Goal: Information Seeking & Learning: Learn about a topic

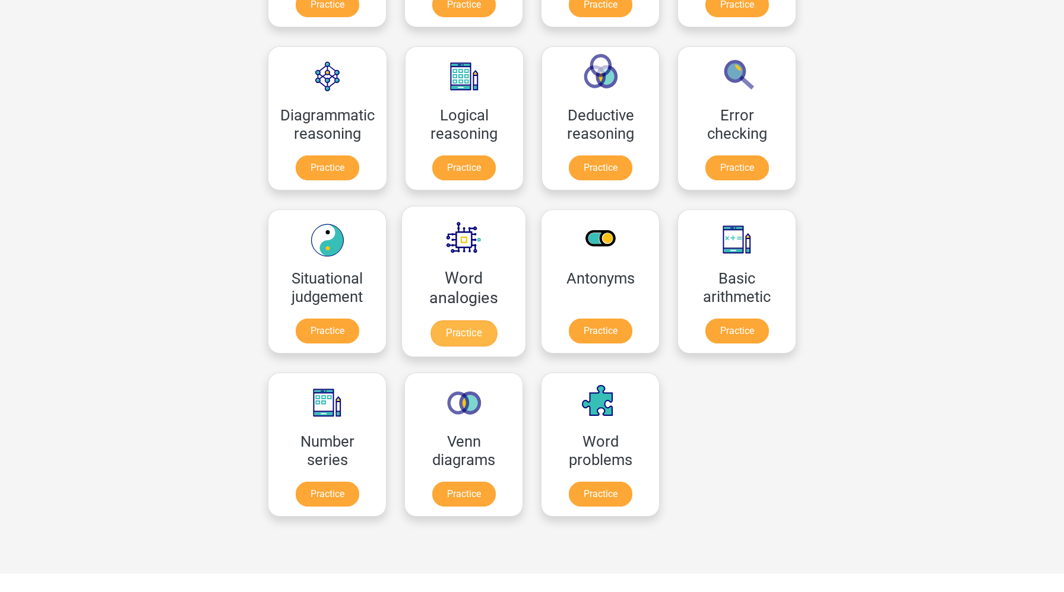
scroll to position [316, 0]
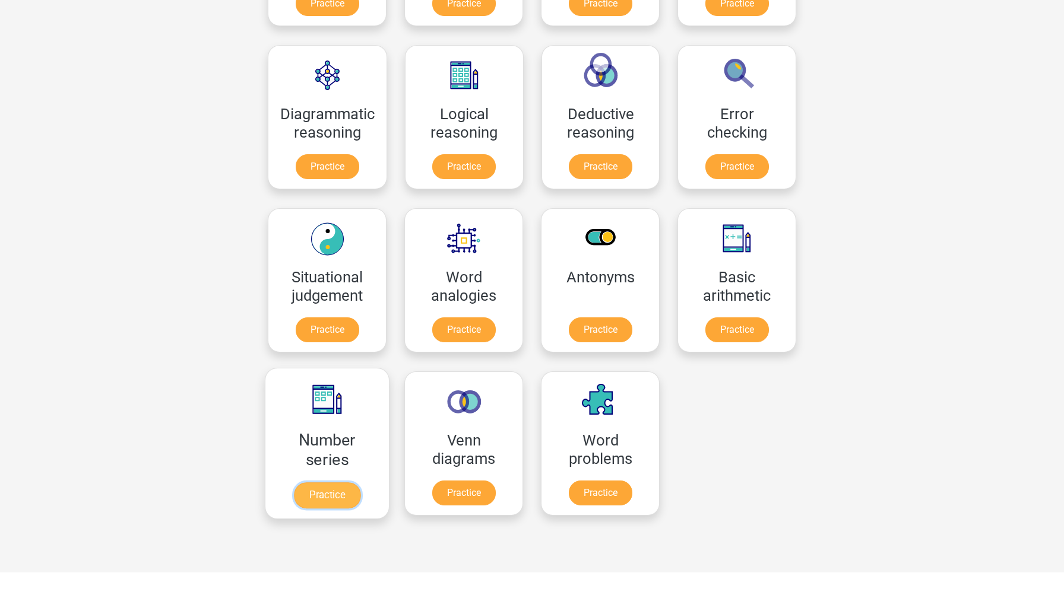
click at [340, 503] on link "Practice" at bounding box center [327, 496] width 66 height 26
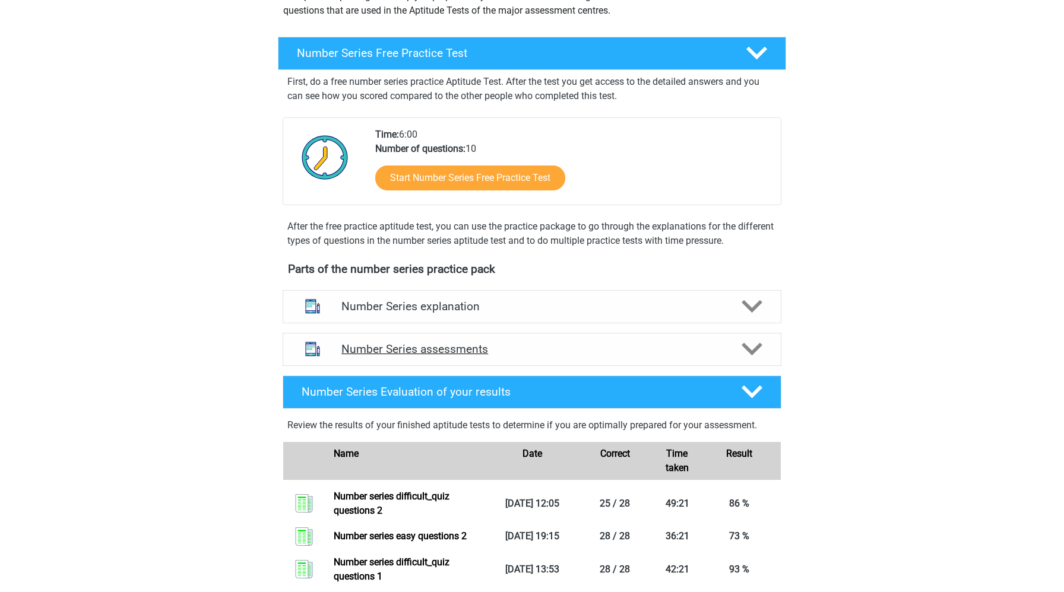
scroll to position [275, 0]
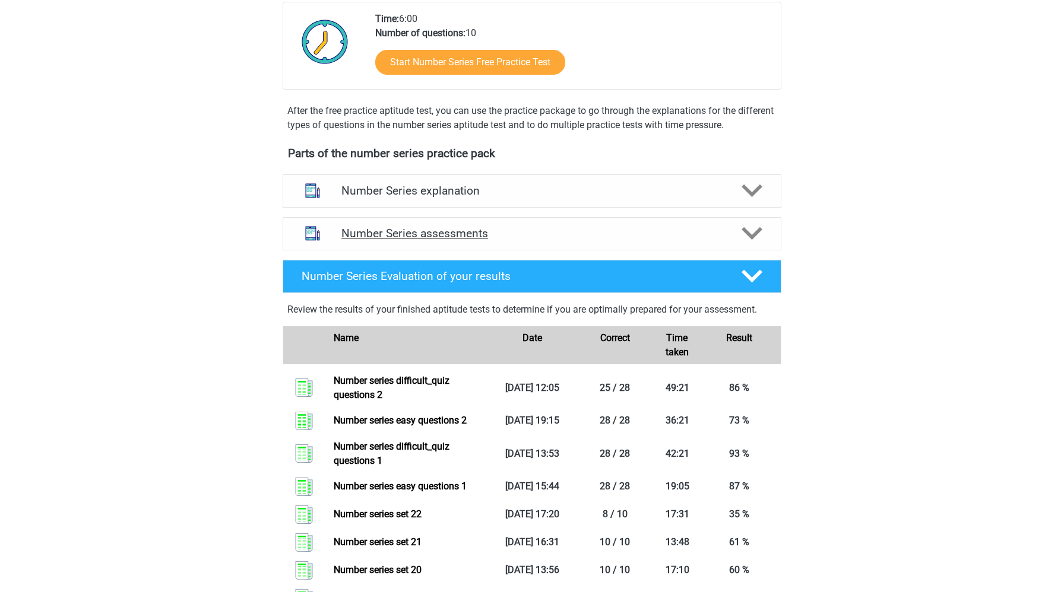
click at [488, 239] on h4 "Number Series assessments" at bounding box center [531, 234] width 381 height 14
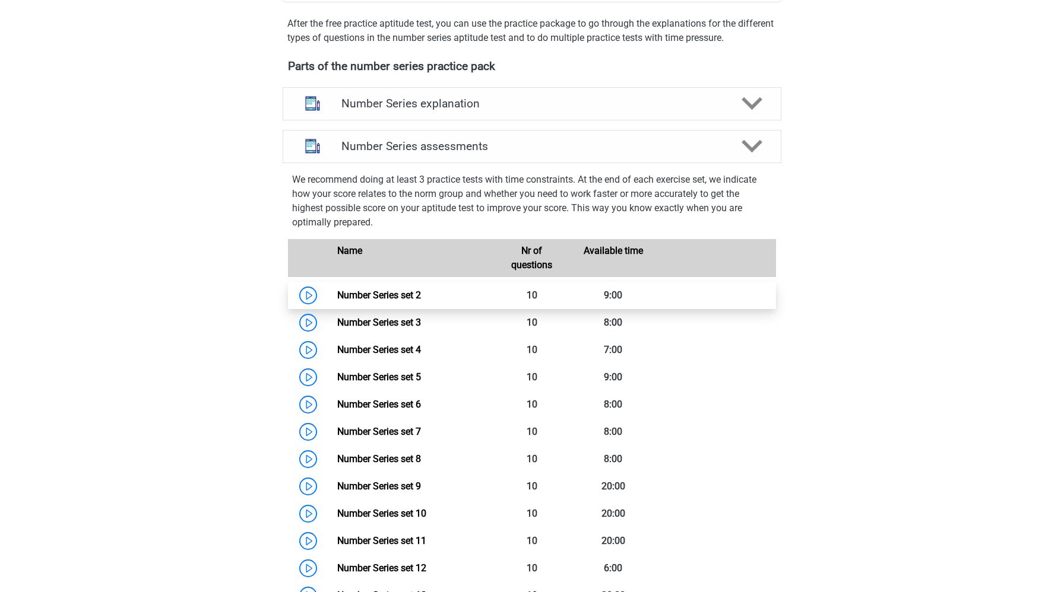
scroll to position [363, 0]
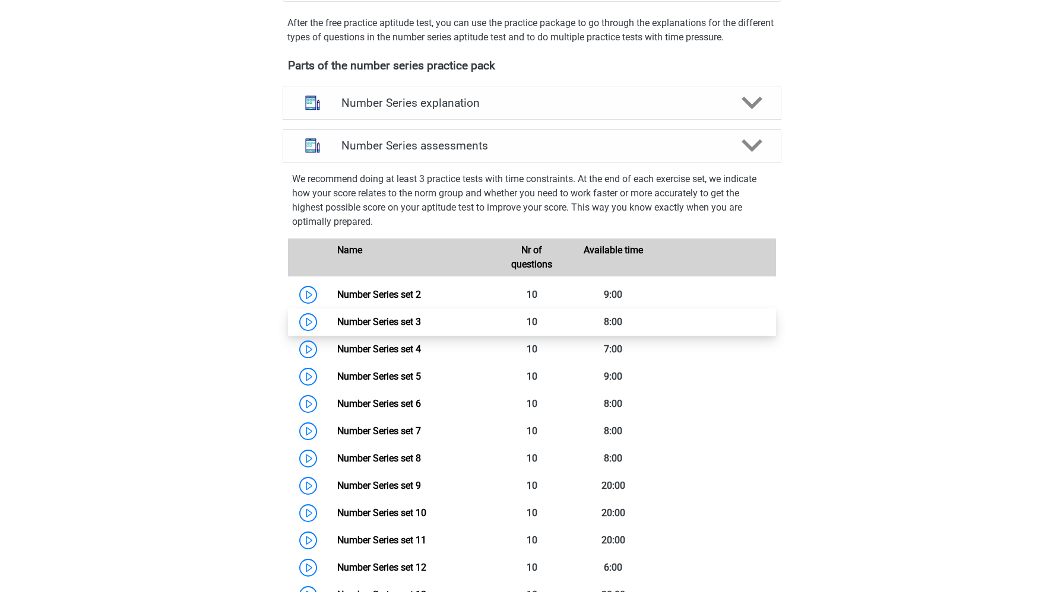
click at [337, 321] on link "Number Series set 3" at bounding box center [379, 321] width 84 height 11
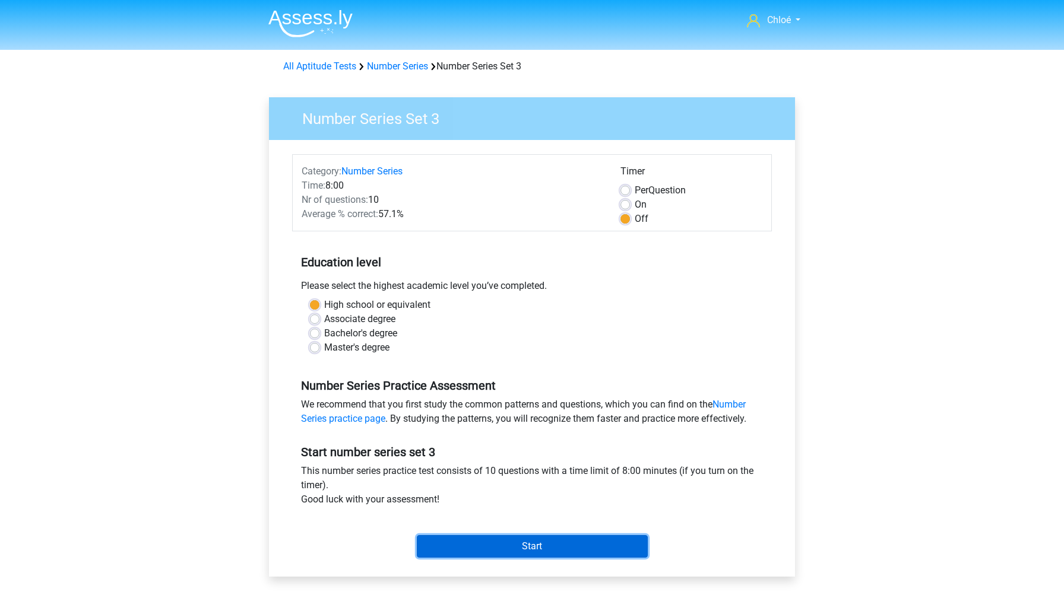
click at [482, 546] on input "Start" at bounding box center [532, 546] width 231 height 23
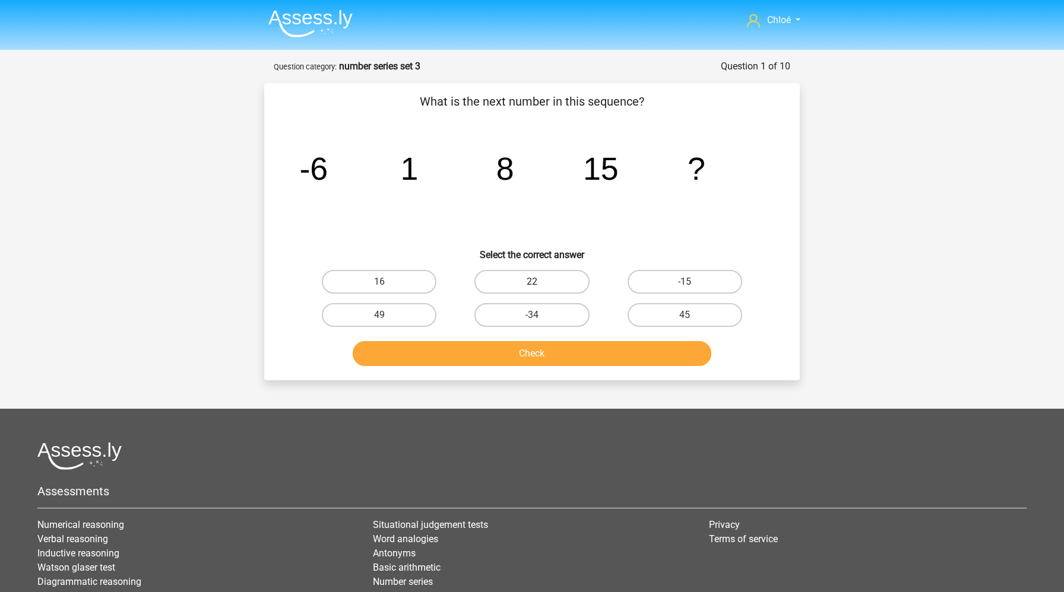
click at [542, 287] on label "22" at bounding box center [531, 282] width 115 height 24
click at [540, 287] on input "22" at bounding box center [536, 286] width 8 height 8
radio input "true"
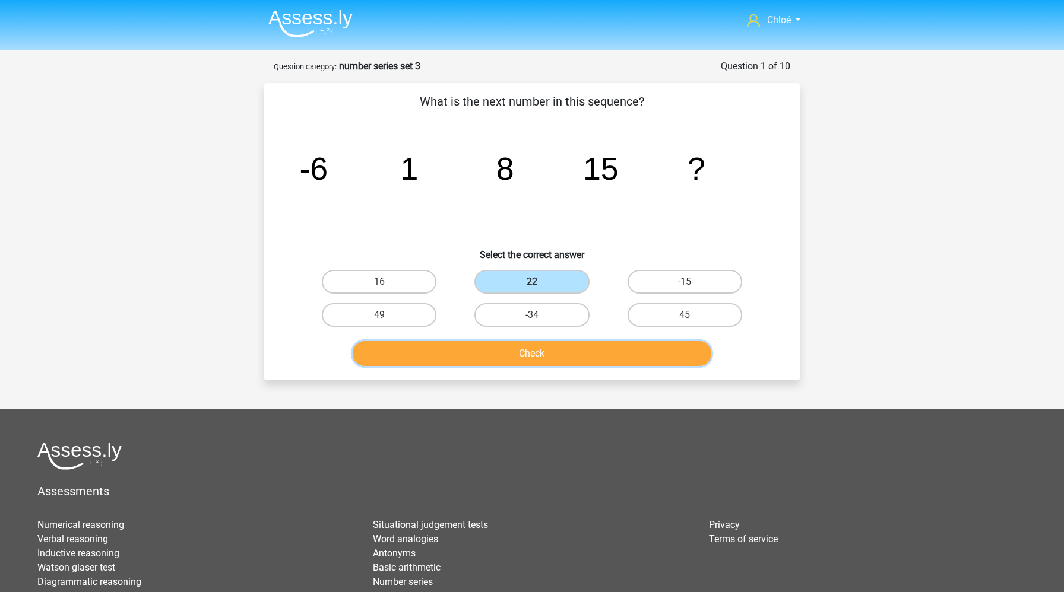
click at [542, 353] on button "Check" at bounding box center [532, 353] width 359 height 25
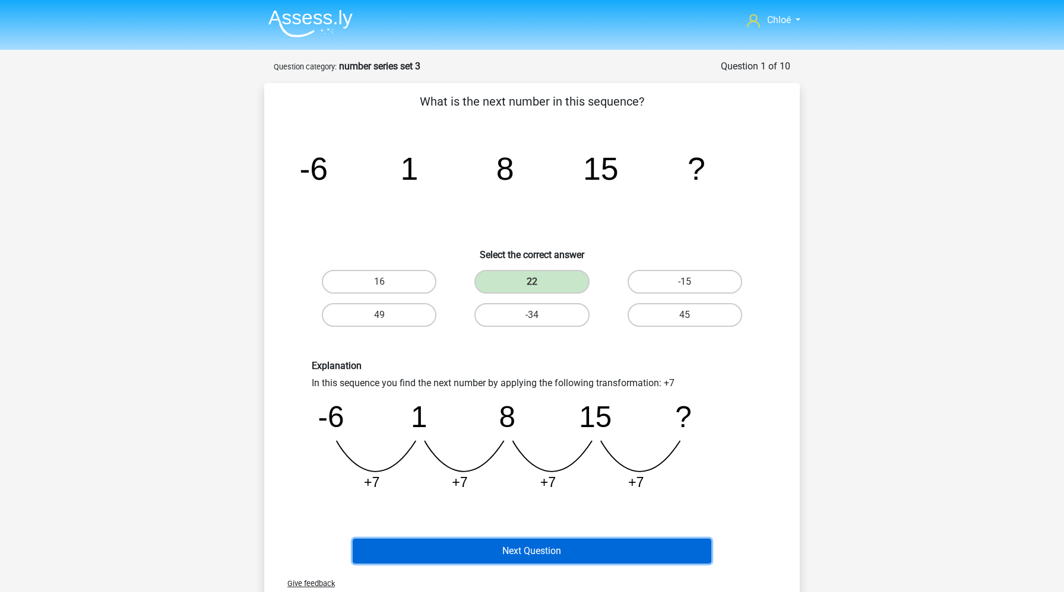
click at [533, 541] on button "Next Question" at bounding box center [532, 551] width 359 height 25
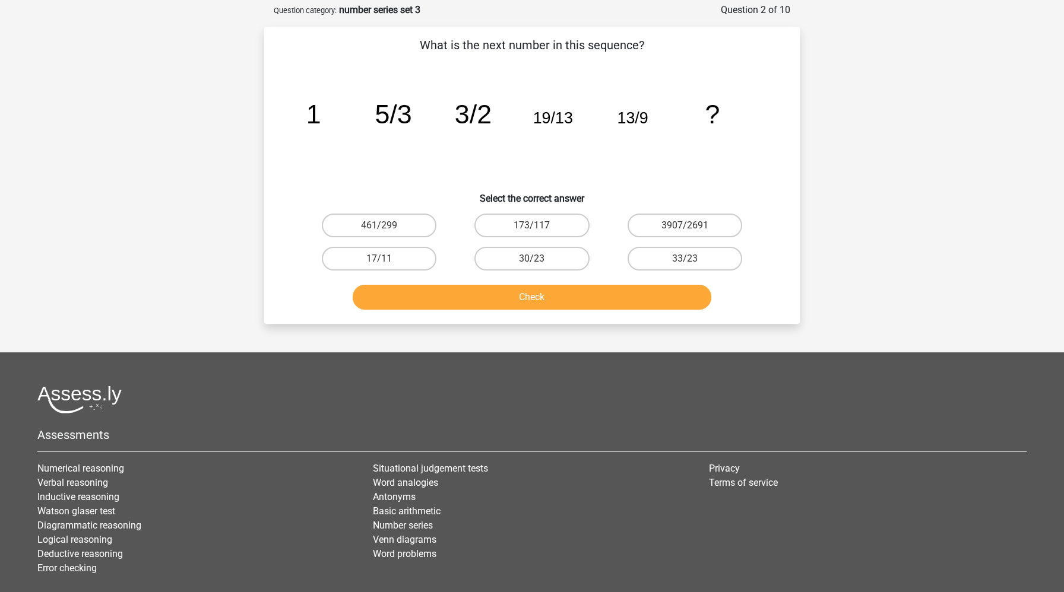
scroll to position [59, 0]
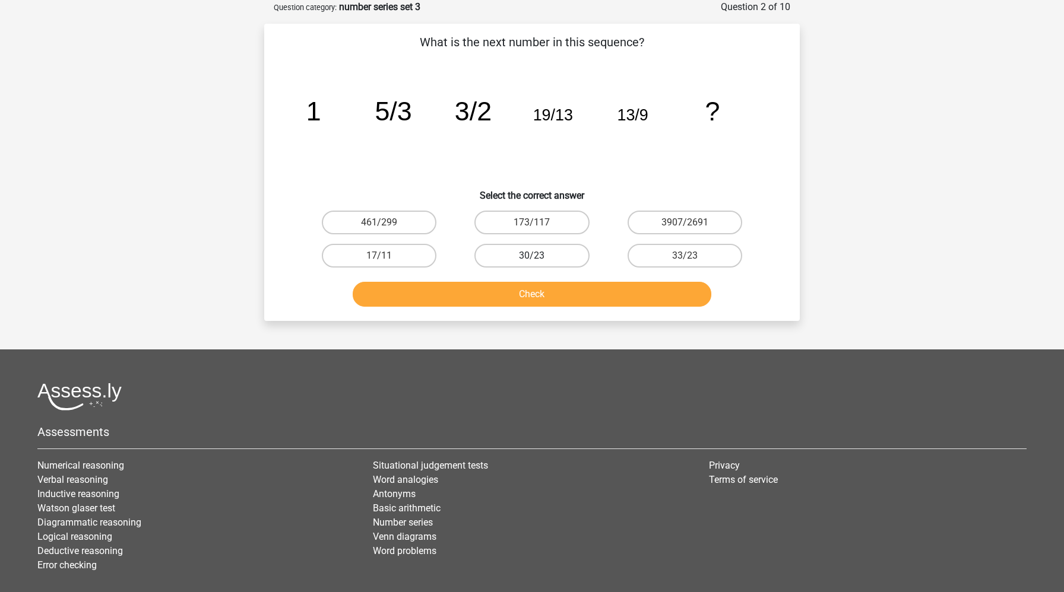
click at [572, 260] on label "30/23" at bounding box center [531, 256] width 115 height 24
click at [540, 260] on input "30/23" at bounding box center [536, 260] width 8 height 8
radio input "true"
click at [566, 303] on button "Check" at bounding box center [532, 294] width 359 height 25
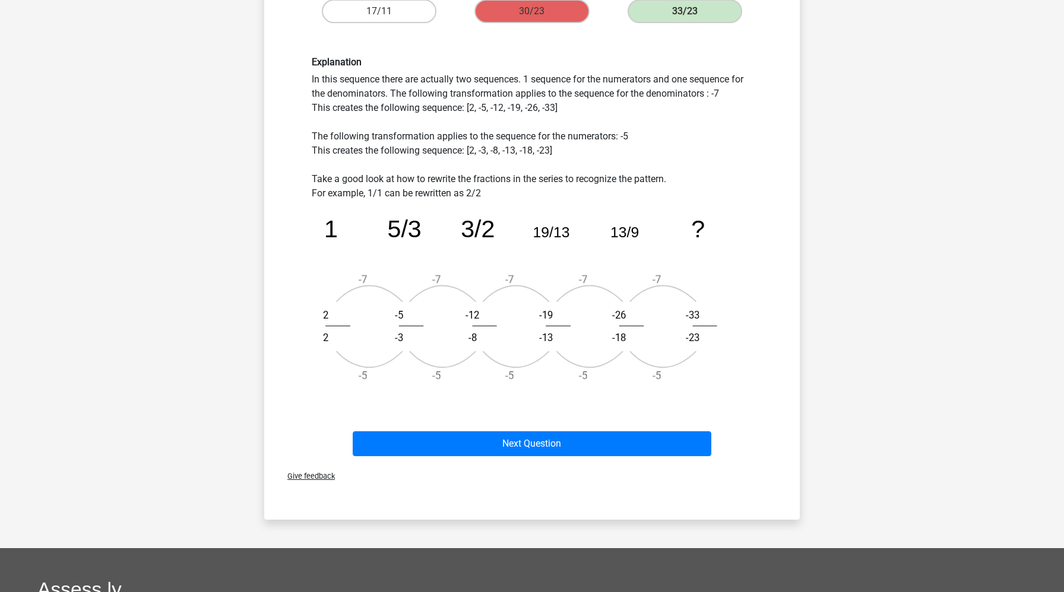
scroll to position [439, 0]
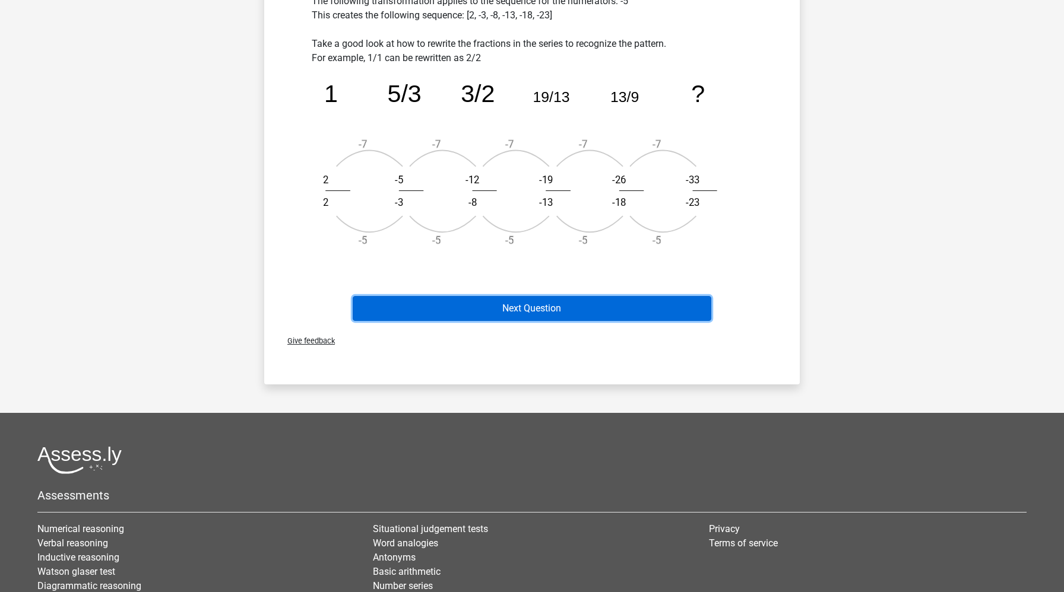
click at [543, 301] on button "Next Question" at bounding box center [532, 308] width 359 height 25
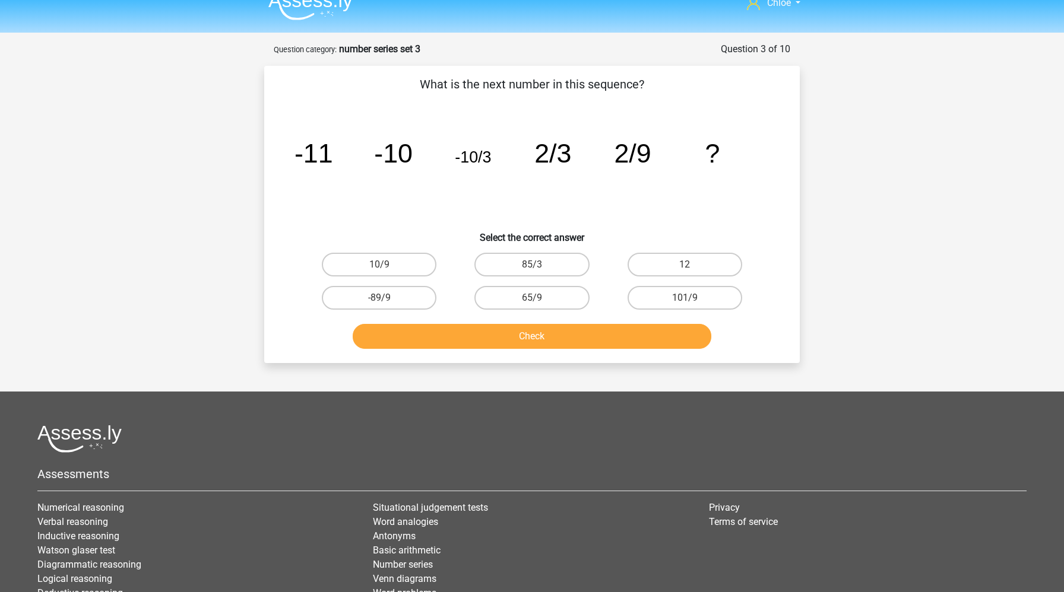
scroll to position [16, 0]
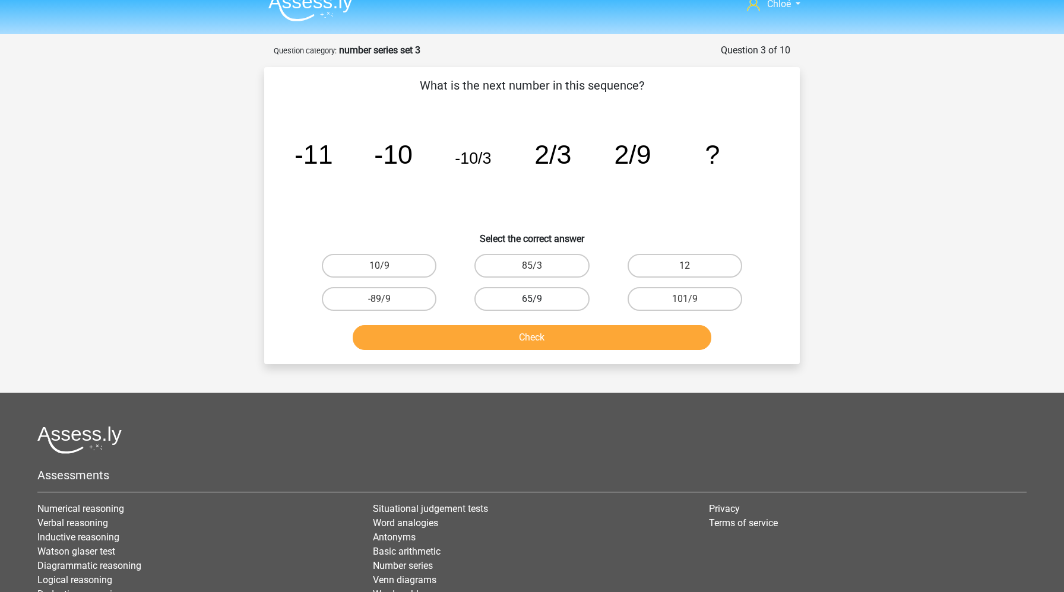
click at [544, 300] on label "65/9" at bounding box center [531, 299] width 115 height 24
click at [540, 300] on input "65/9" at bounding box center [536, 303] width 8 height 8
radio input "true"
click at [543, 334] on button "Check" at bounding box center [532, 337] width 359 height 25
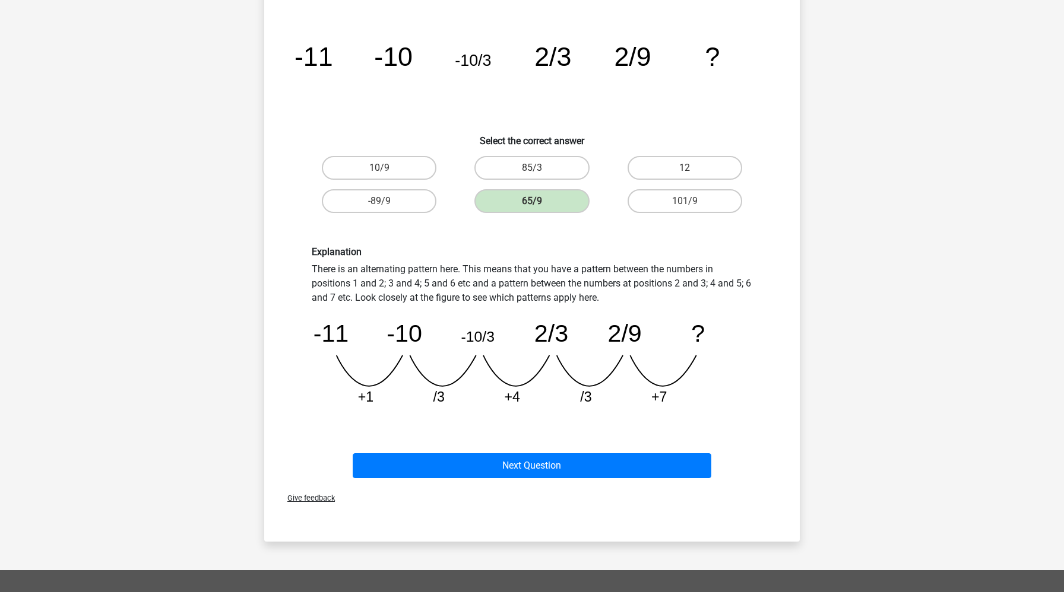
scroll to position [118, 0]
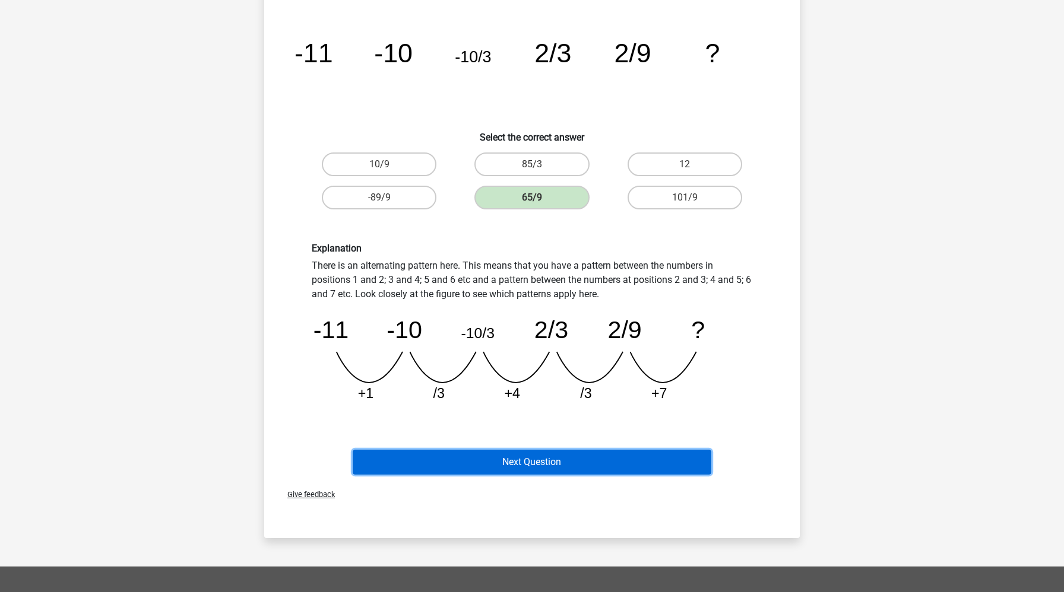
click at [524, 458] on button "Next Question" at bounding box center [532, 462] width 359 height 25
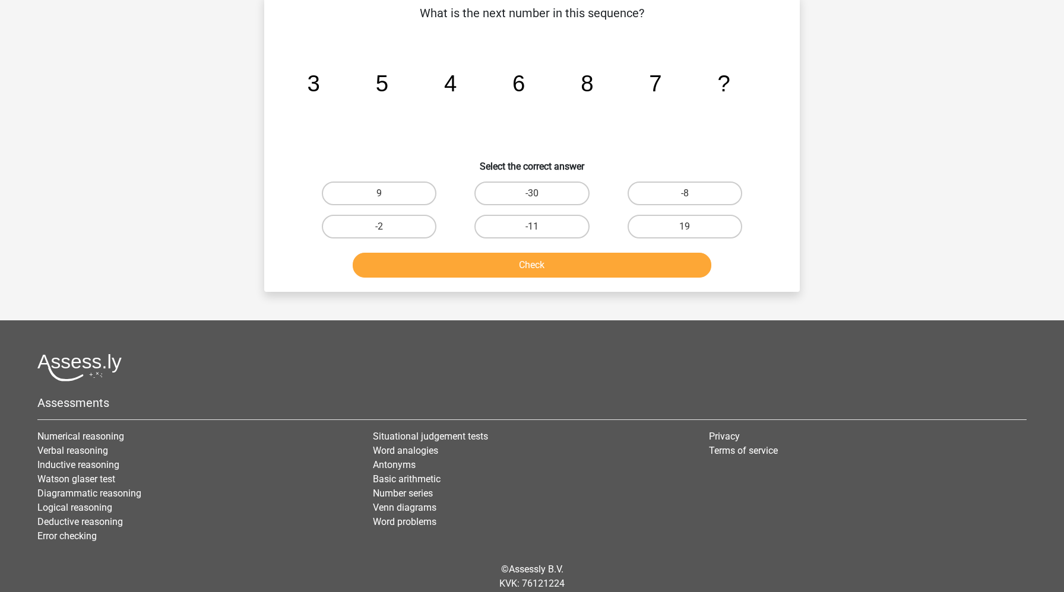
scroll to position [59, 0]
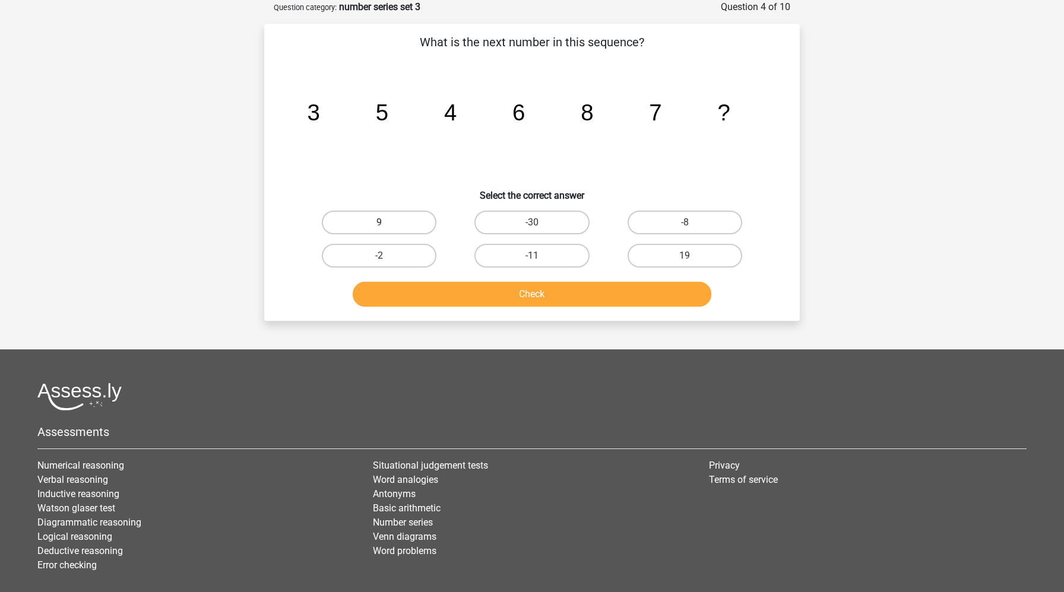
click at [352, 218] on label "9" at bounding box center [379, 223] width 115 height 24
click at [379, 223] on input "9" at bounding box center [383, 227] width 8 height 8
radio input "true"
click at [396, 294] on button "Check" at bounding box center [532, 294] width 359 height 25
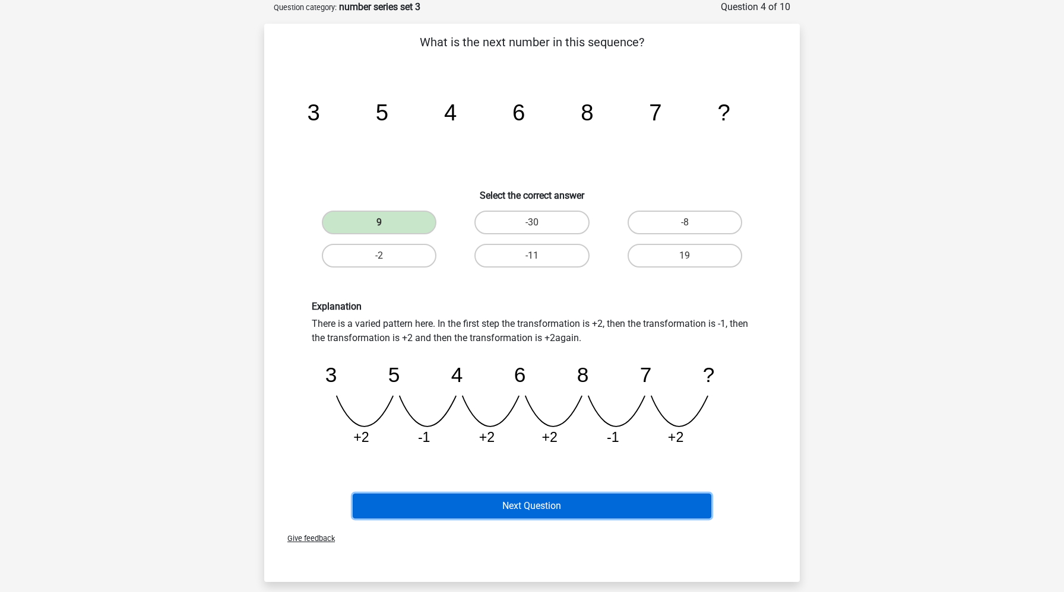
click at [436, 505] on button "Next Question" at bounding box center [532, 506] width 359 height 25
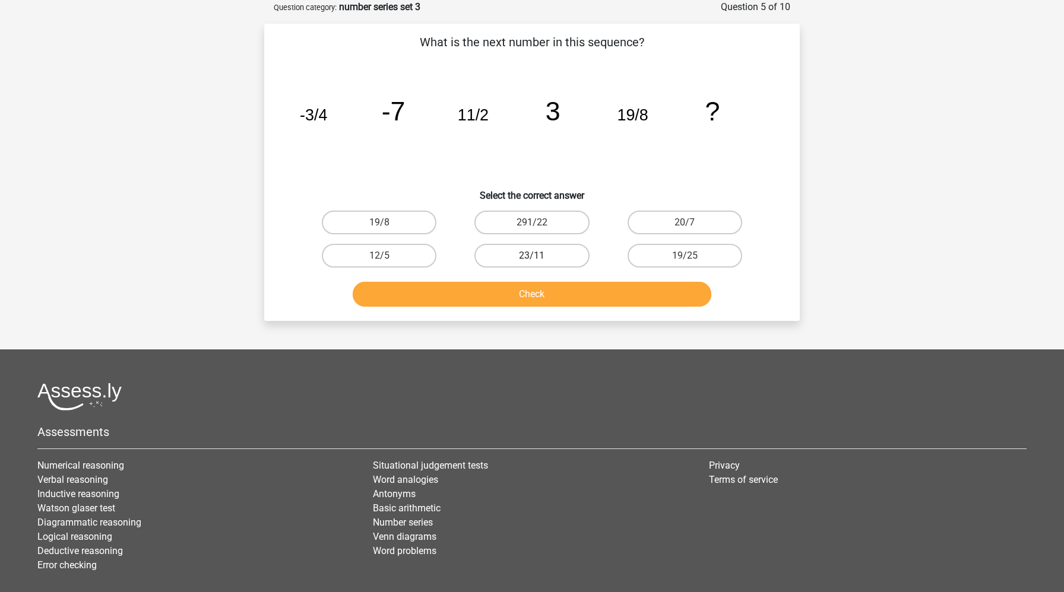
click at [552, 255] on label "23/11" at bounding box center [531, 256] width 115 height 24
click at [540, 256] on input "23/11" at bounding box center [536, 260] width 8 height 8
radio input "true"
click at [551, 286] on button "Check" at bounding box center [532, 294] width 359 height 25
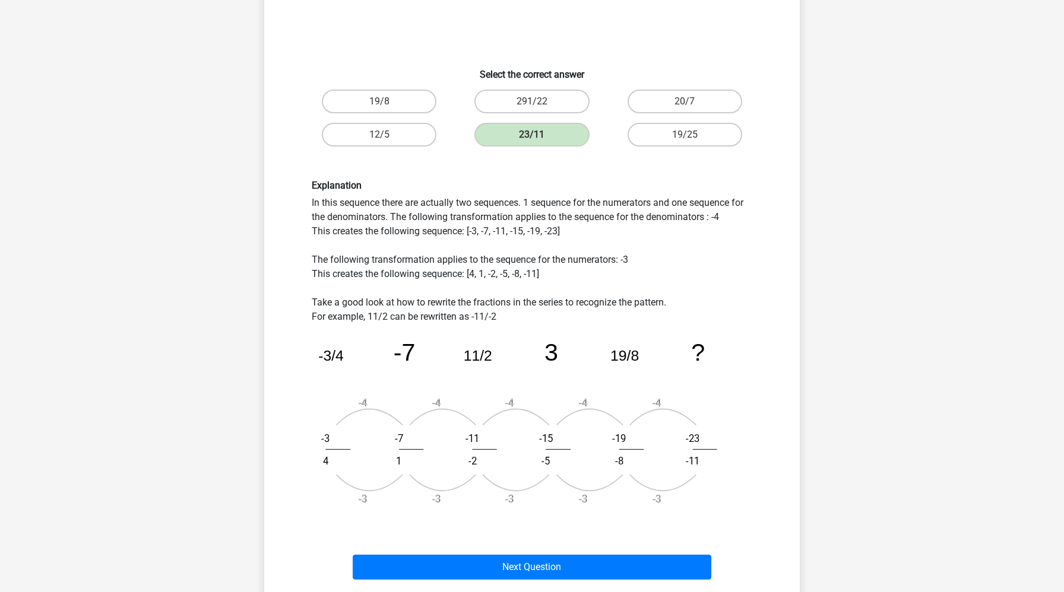
scroll to position [290, 0]
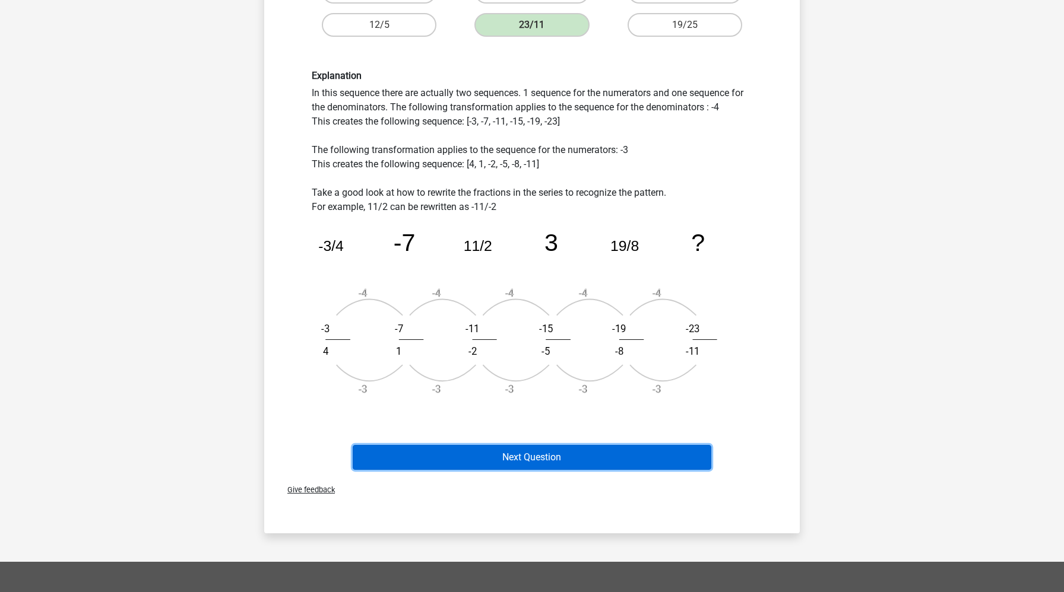
click at [502, 448] on button "Next Question" at bounding box center [532, 457] width 359 height 25
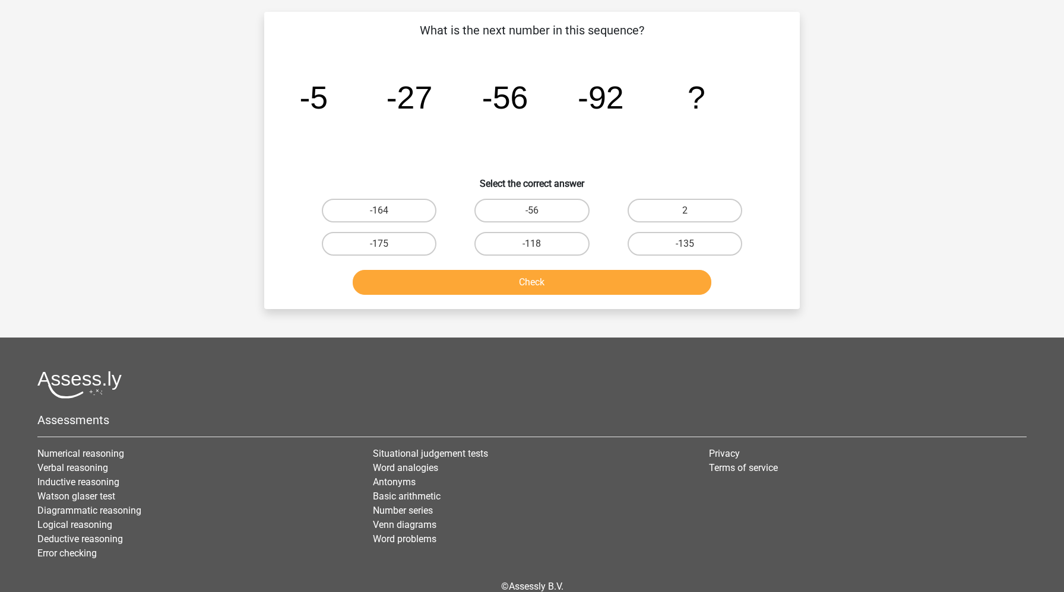
scroll to position [59, 0]
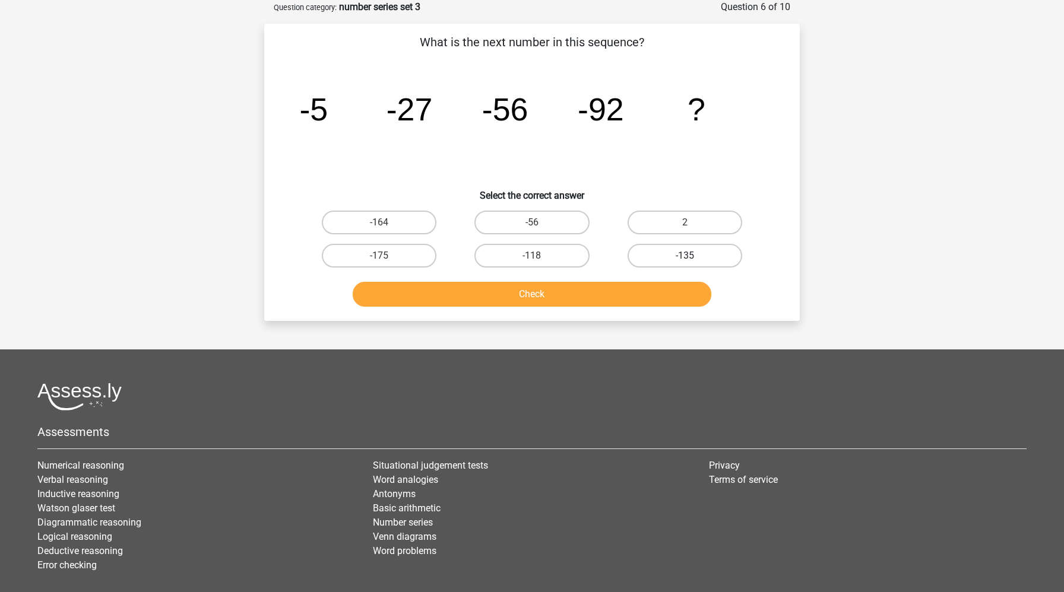
click at [663, 253] on label "-135" at bounding box center [684, 256] width 115 height 24
click at [684, 256] on input "-135" at bounding box center [688, 260] width 8 height 8
radio input "true"
click at [626, 293] on button "Check" at bounding box center [532, 294] width 359 height 25
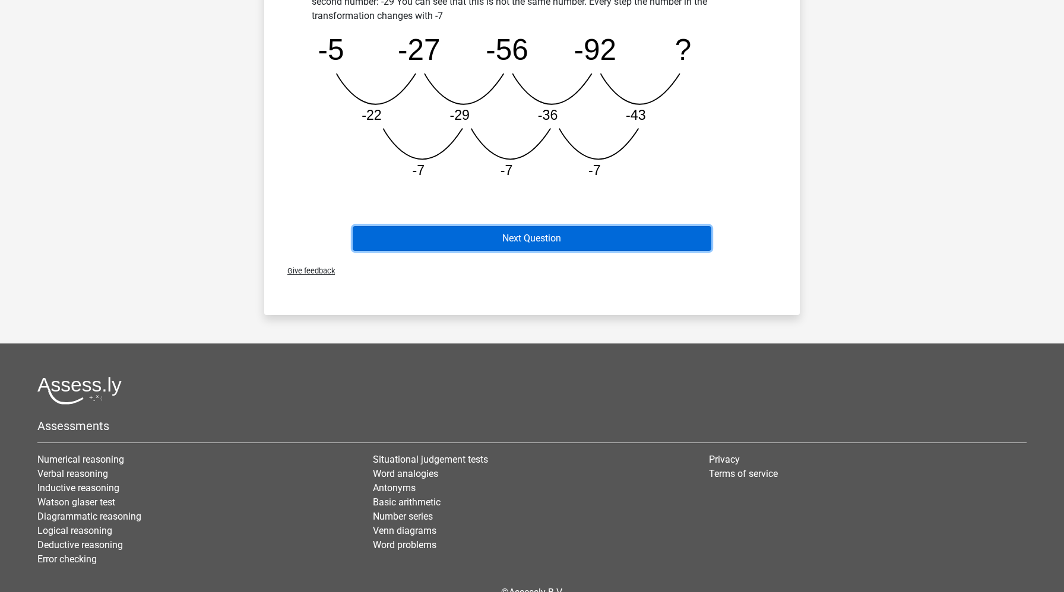
click at [538, 242] on button "Next Question" at bounding box center [532, 238] width 359 height 25
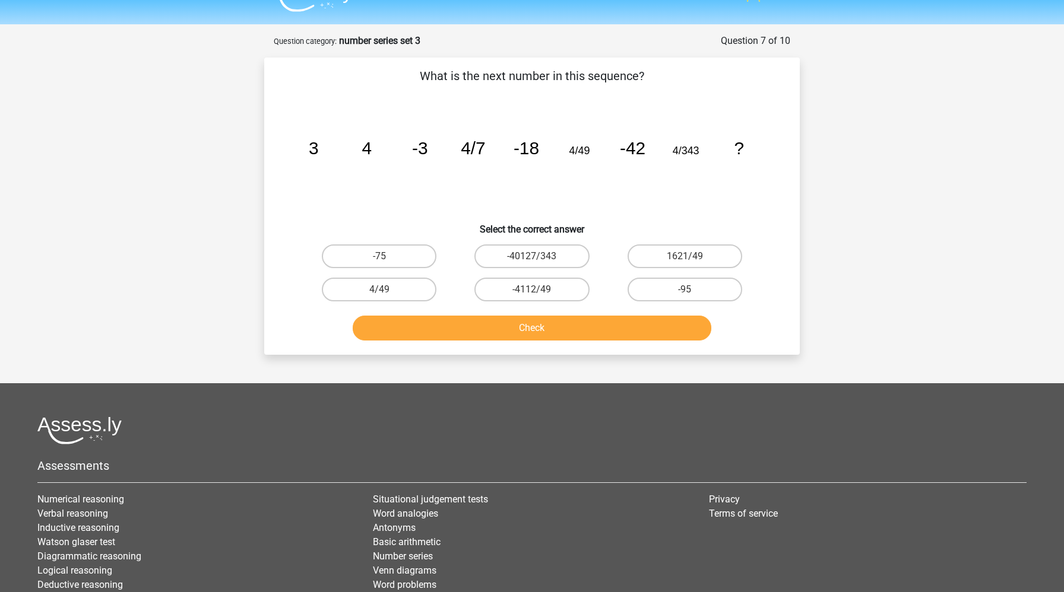
scroll to position [24, 0]
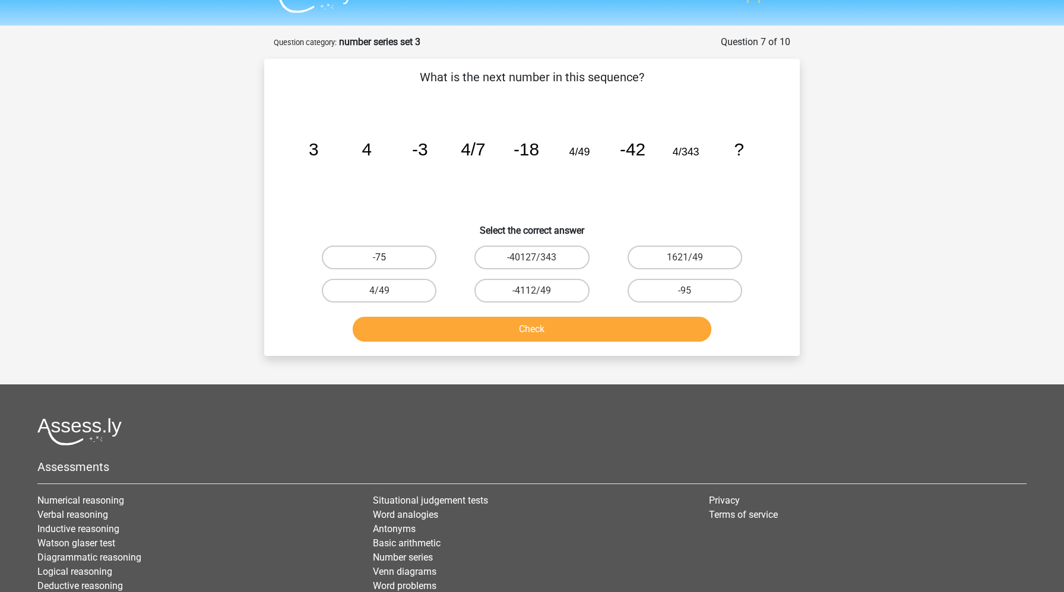
click at [403, 256] on label "-75" at bounding box center [379, 258] width 115 height 24
click at [387, 258] on input "-75" at bounding box center [383, 262] width 8 height 8
radio input "true"
click at [432, 320] on button "Check" at bounding box center [532, 329] width 359 height 25
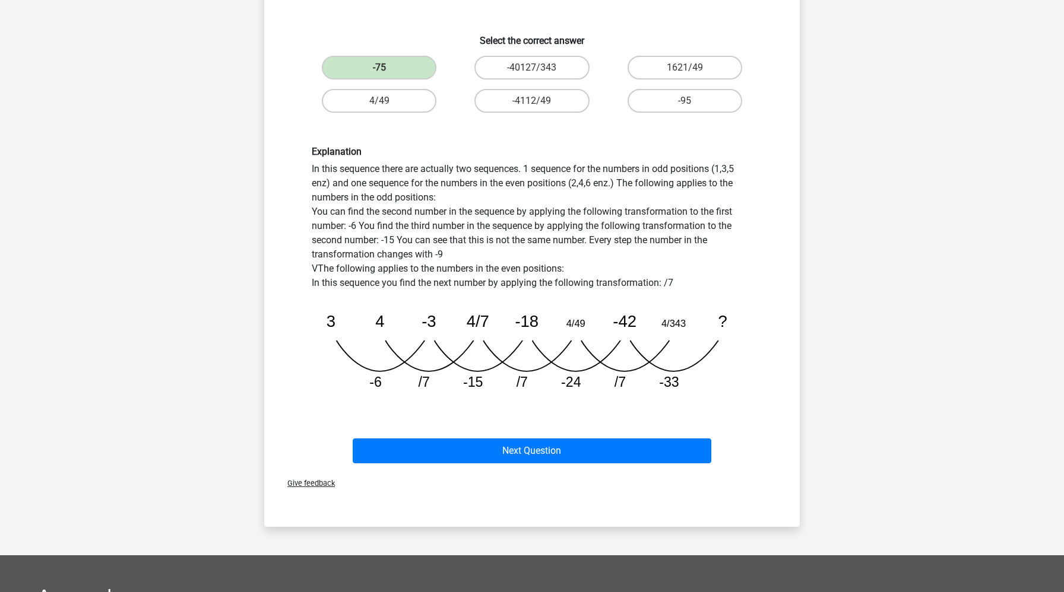
scroll to position [347, 0]
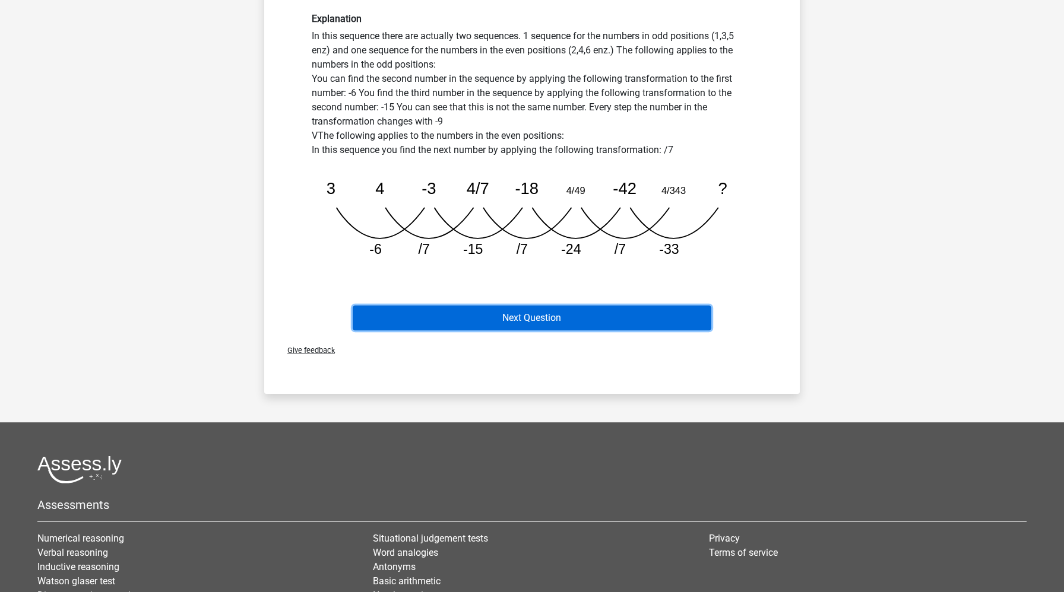
click at [509, 326] on button "Next Question" at bounding box center [532, 318] width 359 height 25
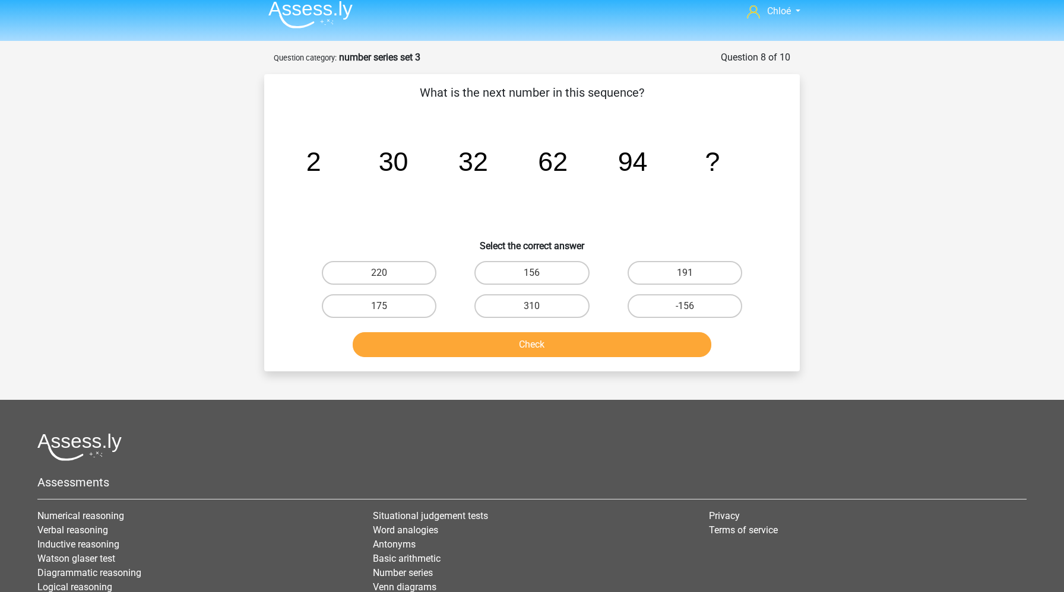
scroll to position [5, 0]
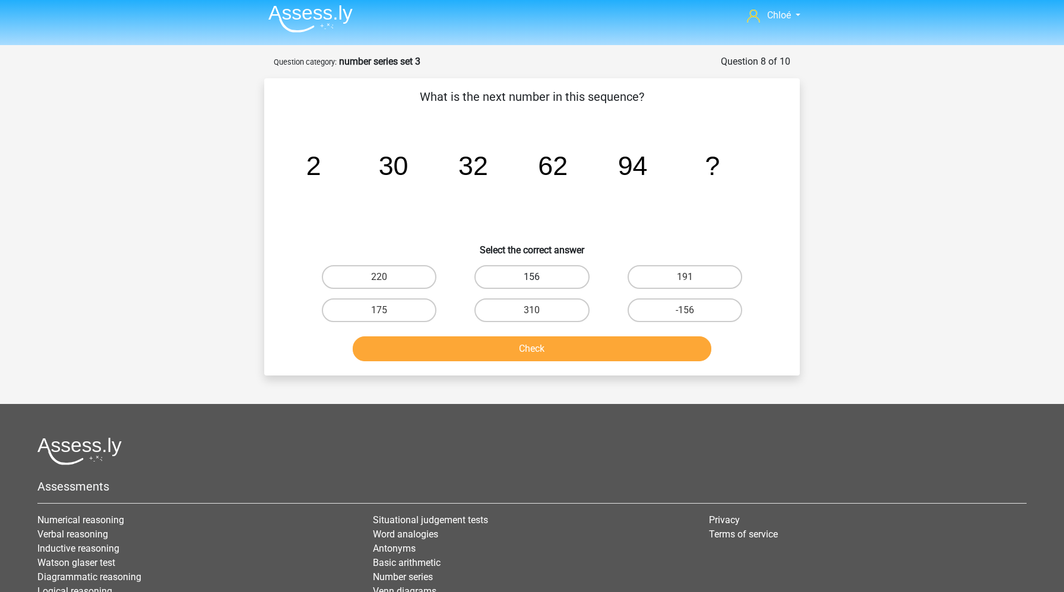
click at [550, 284] on label "156" at bounding box center [531, 277] width 115 height 24
click at [540, 284] on input "156" at bounding box center [536, 281] width 8 height 8
radio input "true"
click at [553, 348] on button "Check" at bounding box center [532, 349] width 359 height 25
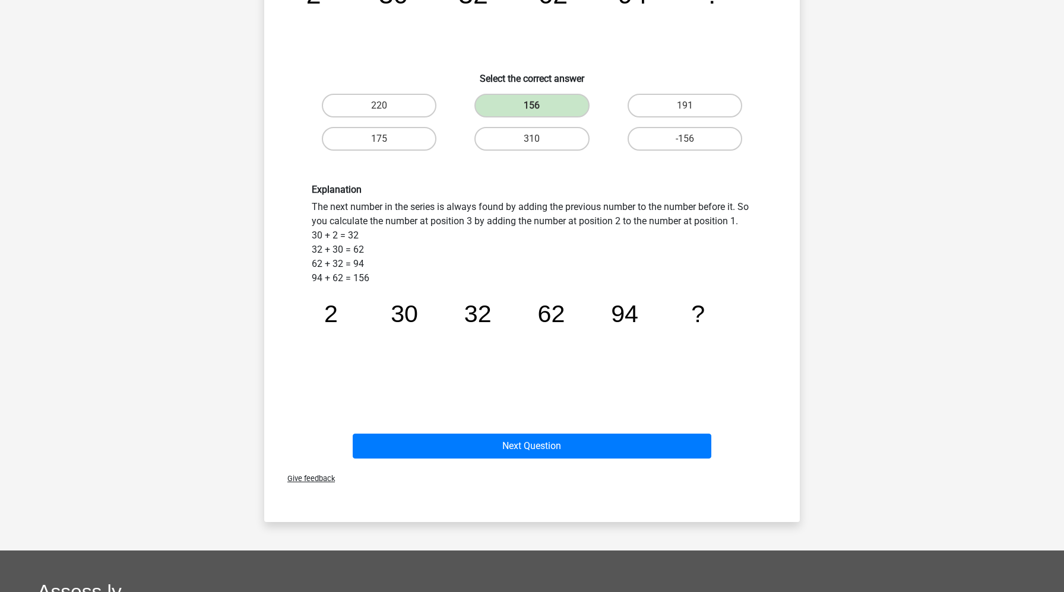
scroll to position [239, 0]
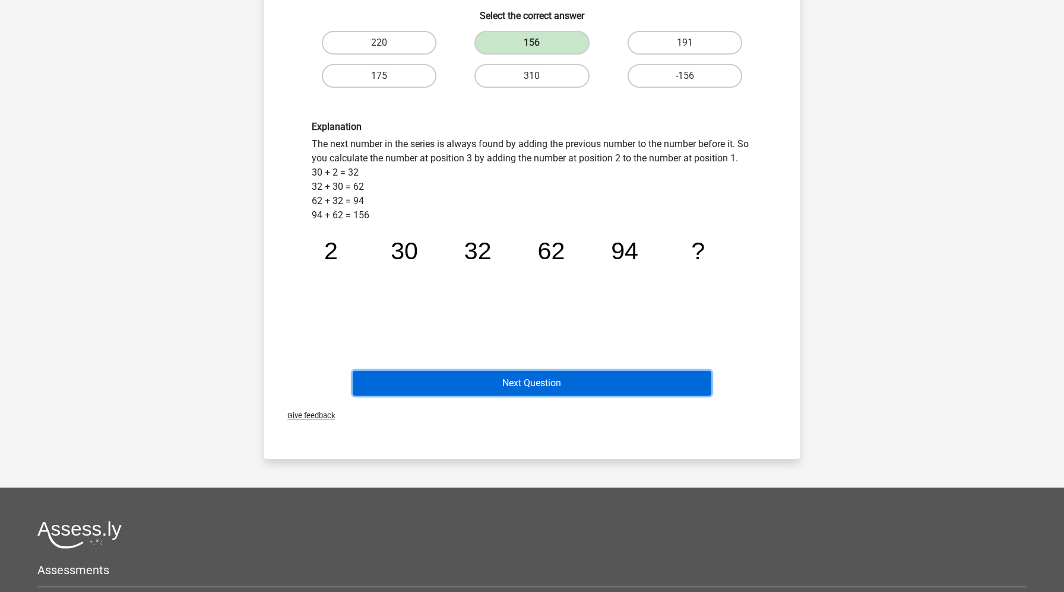
click at [538, 388] on button "Next Question" at bounding box center [532, 383] width 359 height 25
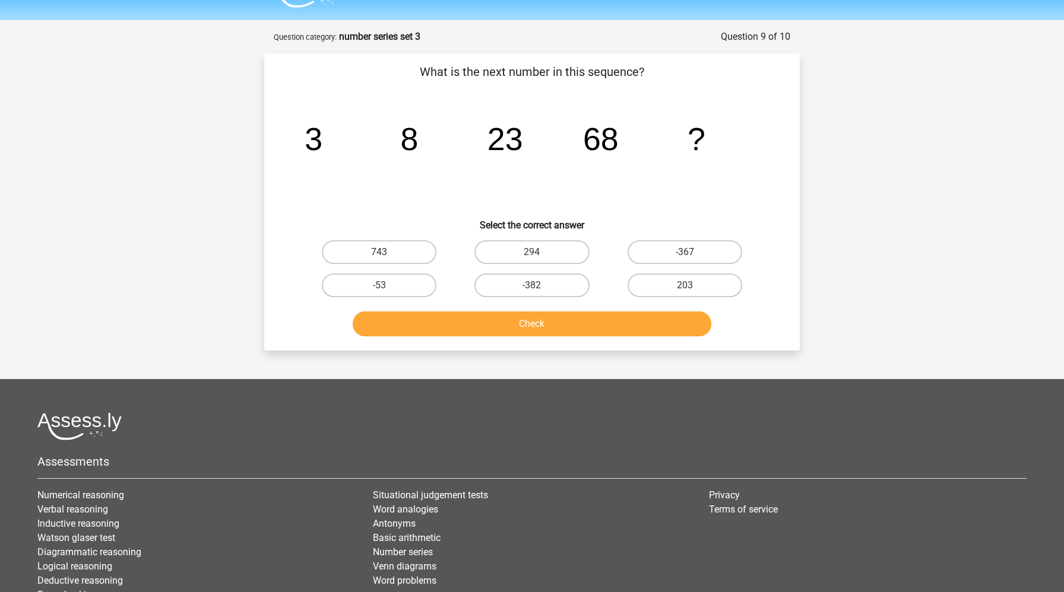
scroll to position [0, 0]
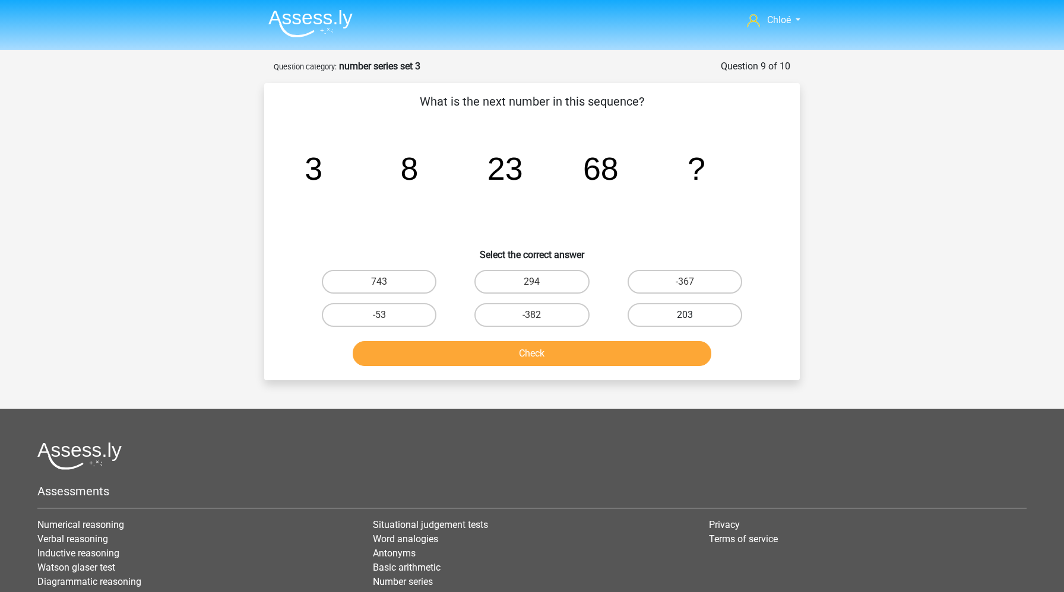
click at [650, 313] on label "203" at bounding box center [684, 315] width 115 height 24
click at [684, 315] on input "203" at bounding box center [688, 319] width 8 height 8
radio input "true"
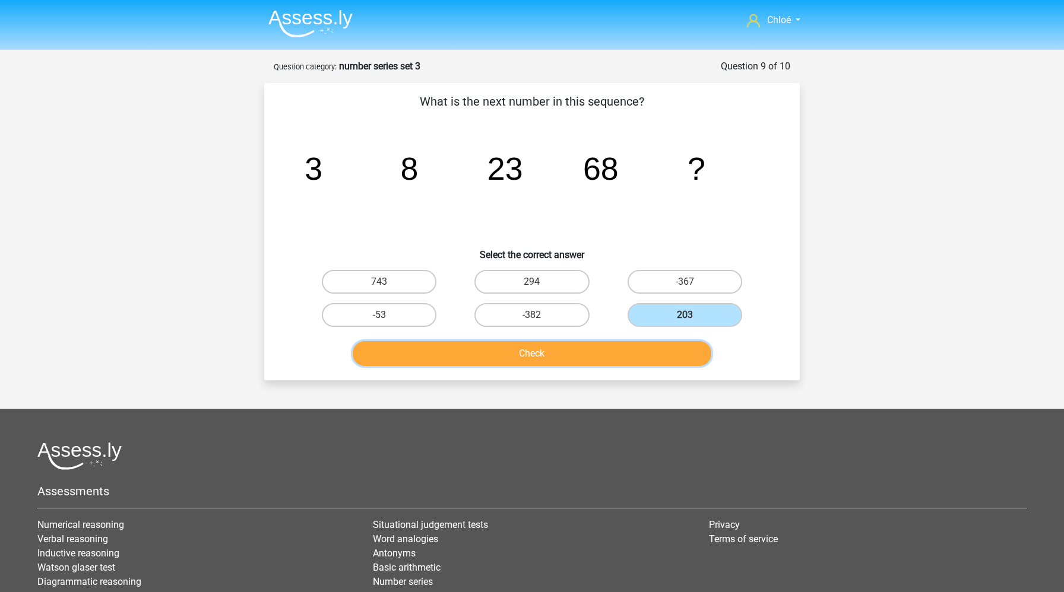
click at [635, 352] on button "Check" at bounding box center [532, 353] width 359 height 25
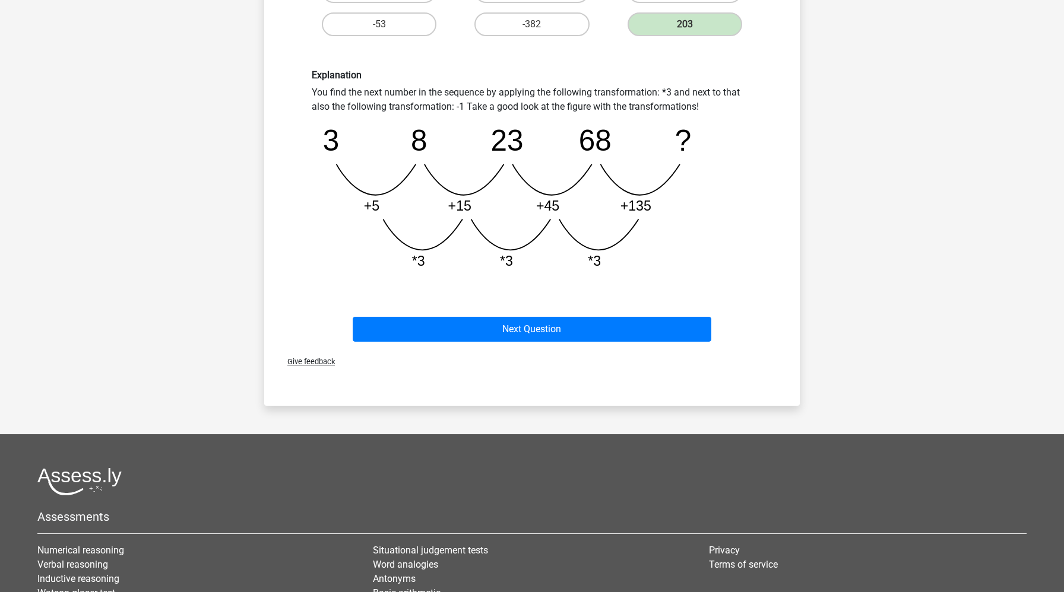
scroll to position [446, 0]
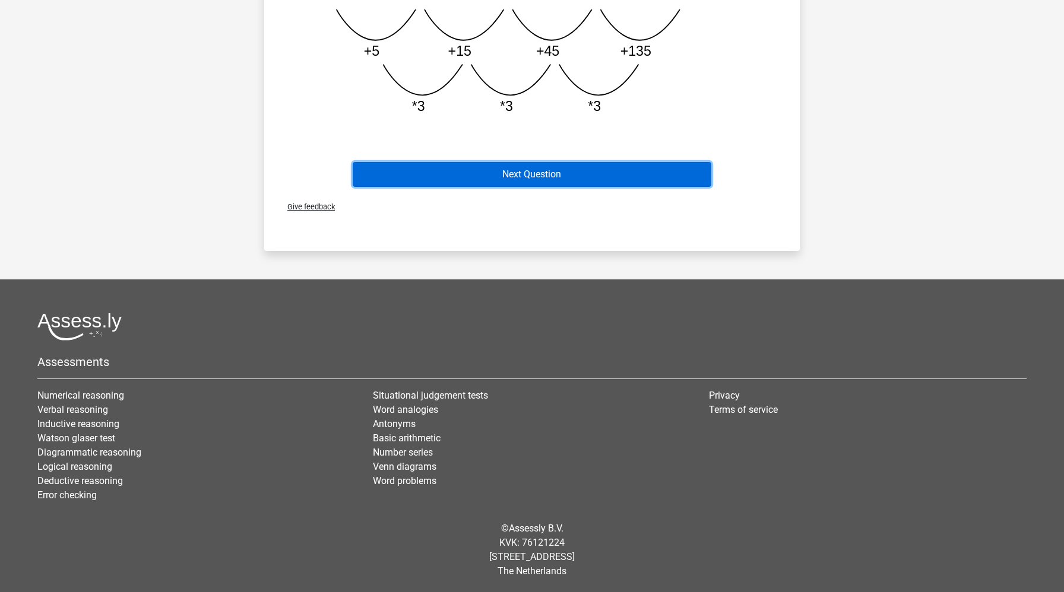
click at [583, 172] on button "Next Question" at bounding box center [532, 174] width 359 height 25
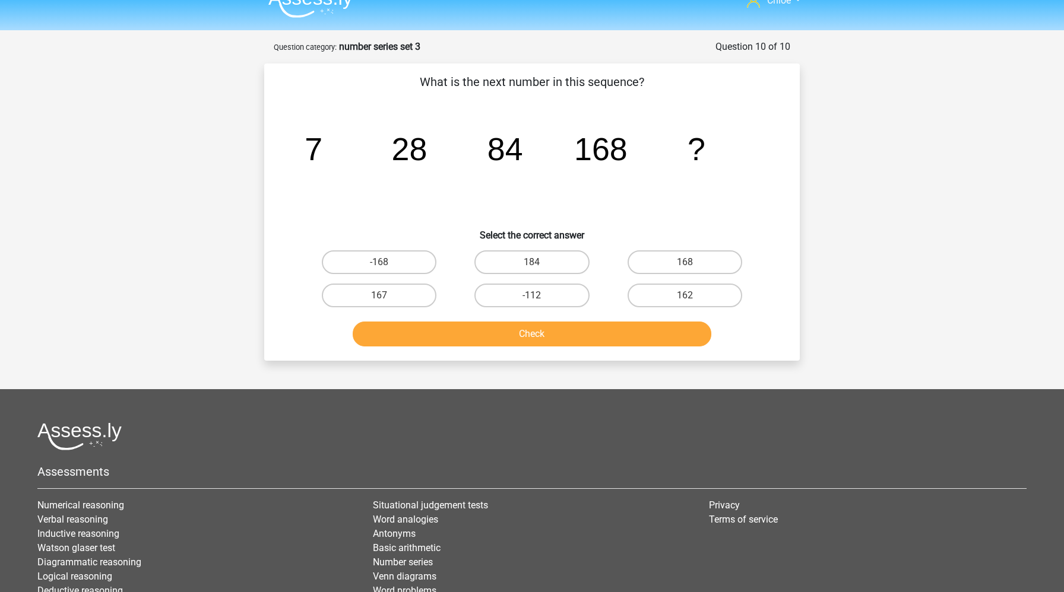
scroll to position [20, 0]
click at [688, 253] on label "168" at bounding box center [684, 262] width 115 height 24
click at [688, 262] on input "168" at bounding box center [688, 266] width 8 height 8
radio input "true"
click at [603, 337] on button "Check" at bounding box center [532, 333] width 359 height 25
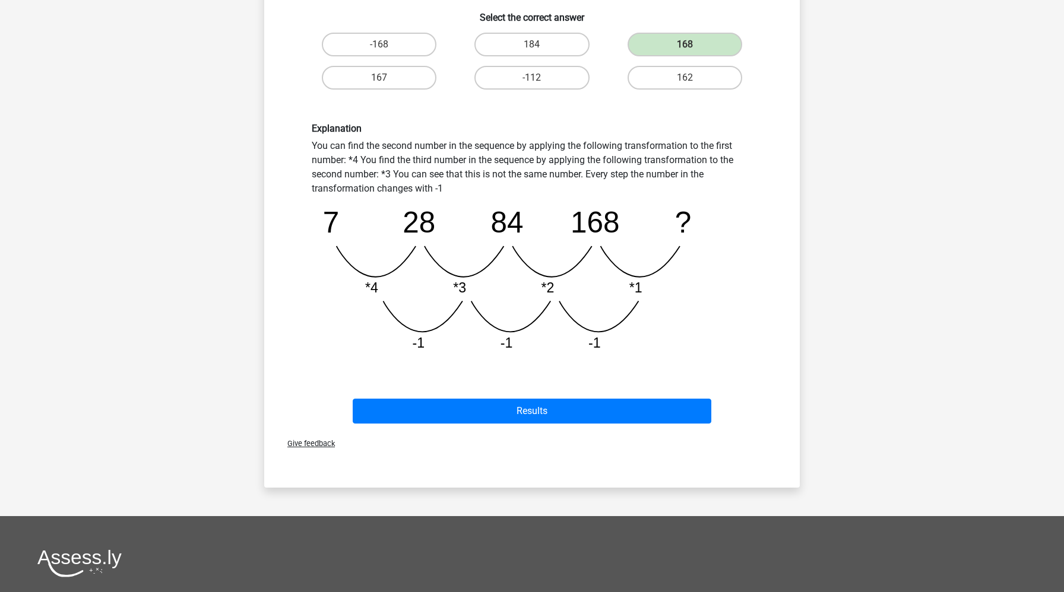
scroll to position [318, 0]
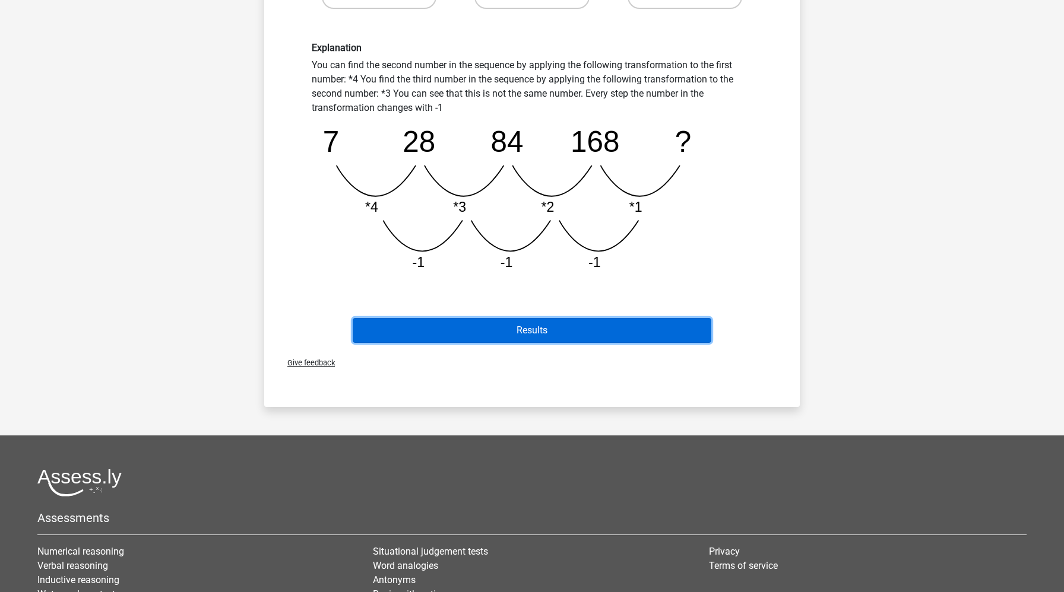
click at [599, 331] on button "Results" at bounding box center [532, 330] width 359 height 25
click at [589, 334] on button "Results" at bounding box center [532, 330] width 359 height 25
click at [528, 330] on button "Results" at bounding box center [532, 330] width 359 height 25
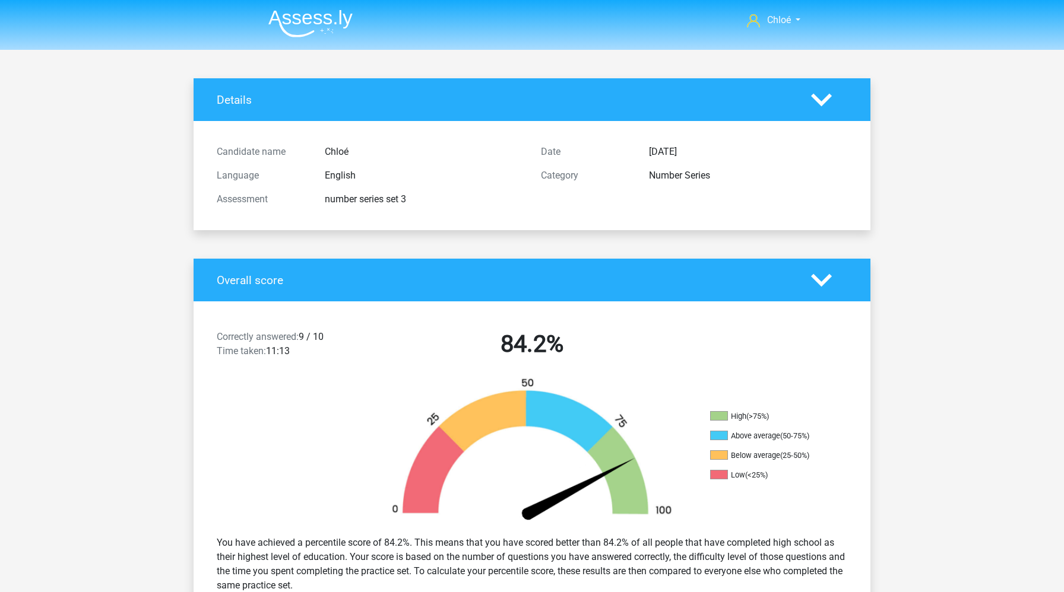
click at [329, 22] on img at bounding box center [310, 23] width 84 height 28
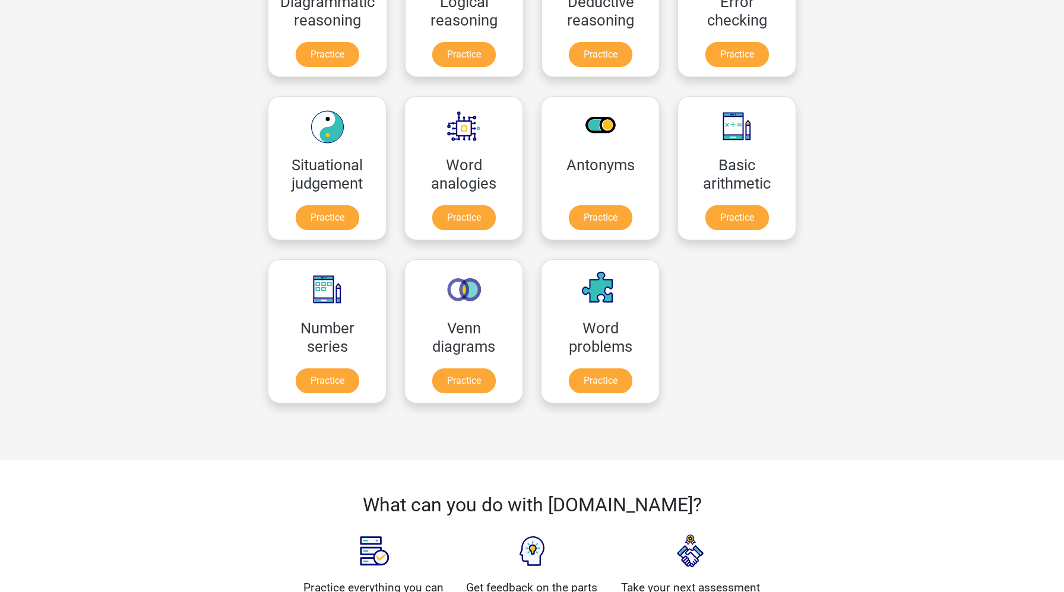
scroll to position [432, 0]
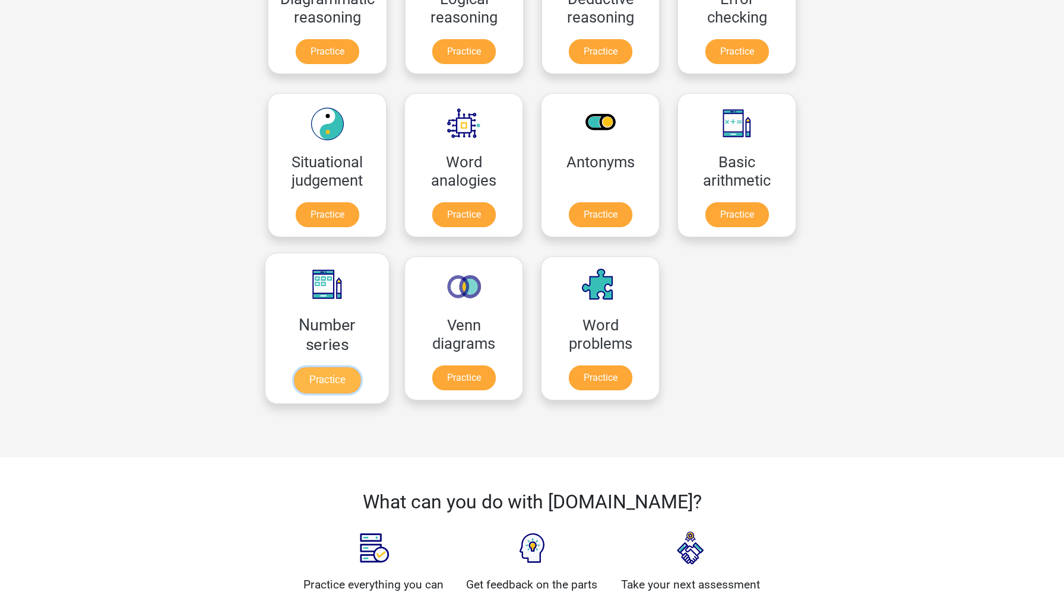
click at [337, 379] on link "Practice" at bounding box center [327, 380] width 66 height 26
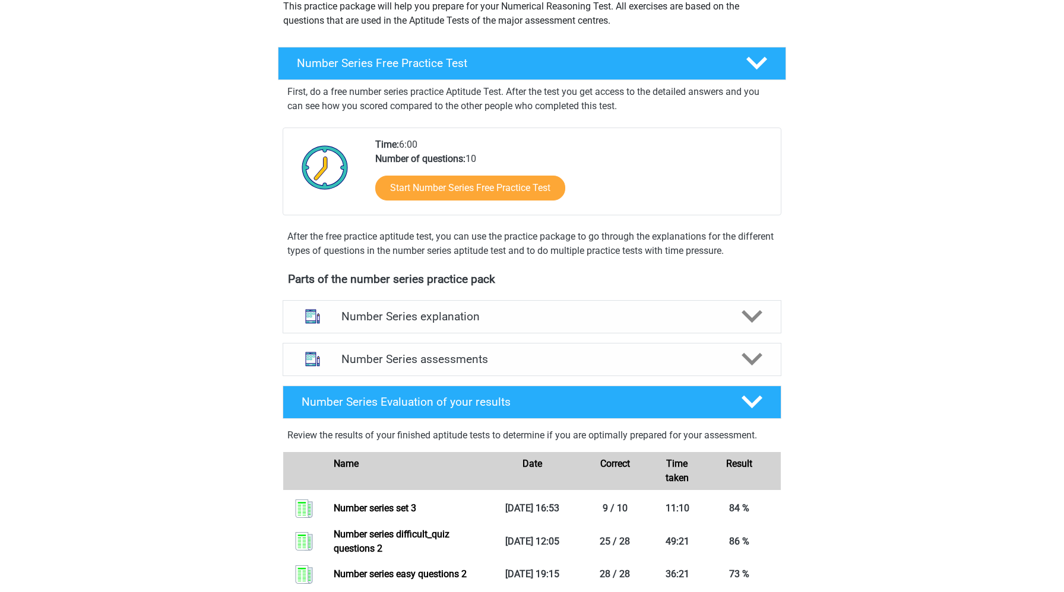
scroll to position [148, 0]
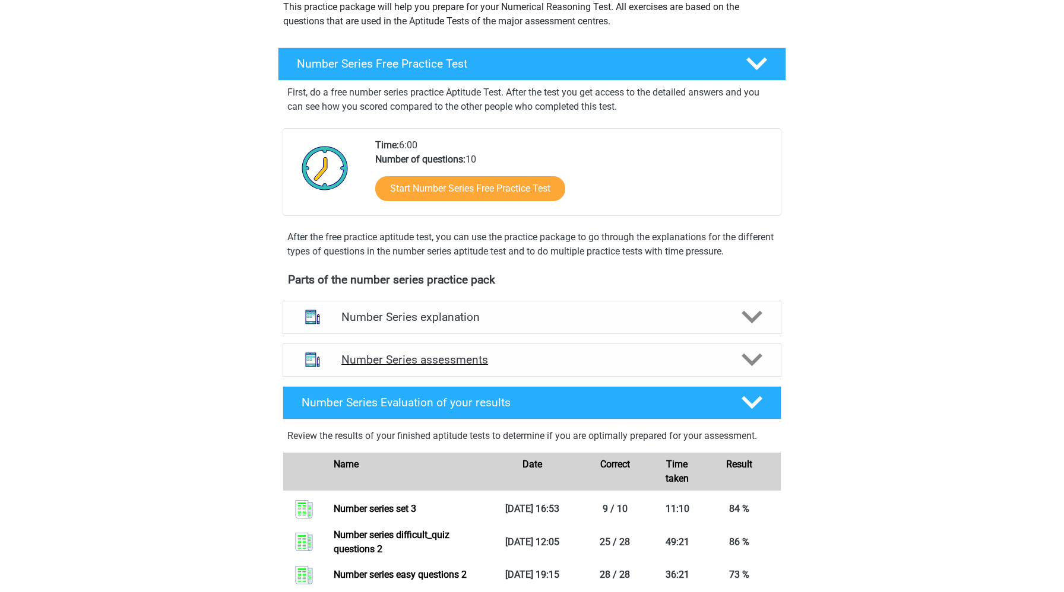
click at [380, 370] on div "Number Series assessments" at bounding box center [532, 360] width 499 height 33
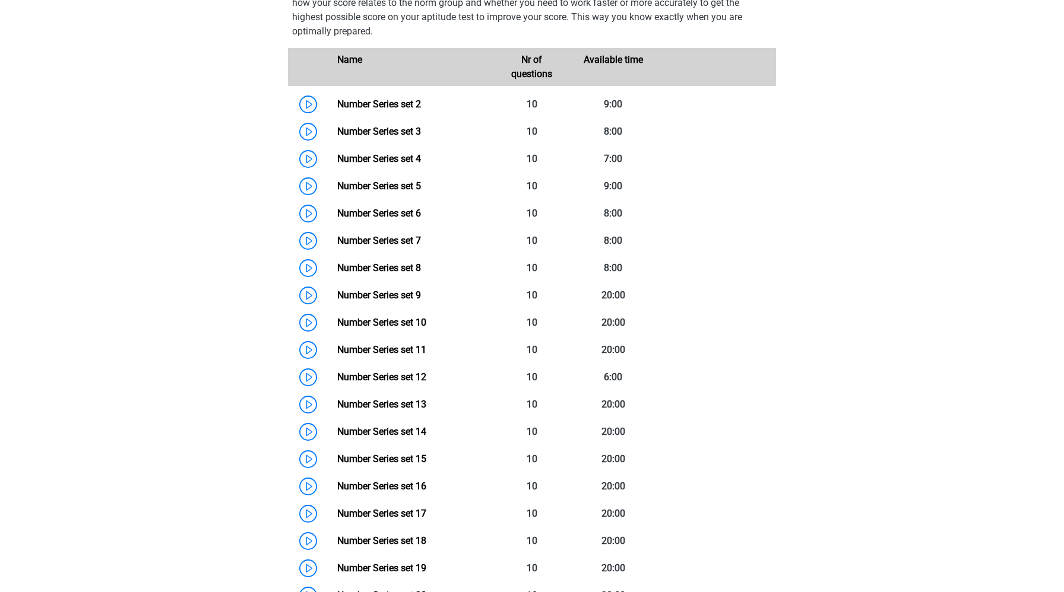
scroll to position [577, 0]
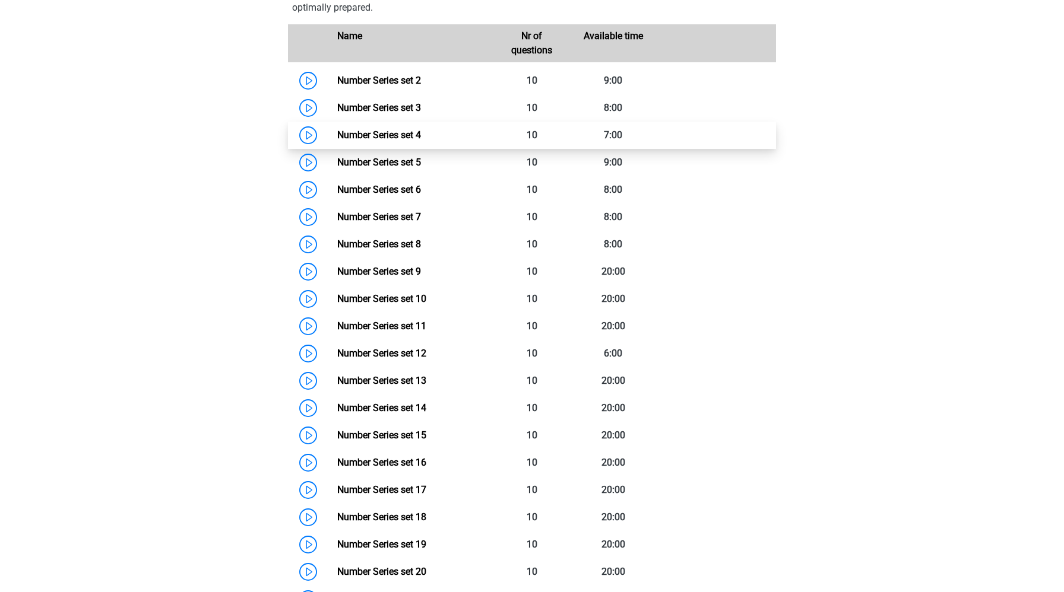
click at [337, 132] on link "Number Series set 4" at bounding box center [379, 134] width 84 height 11
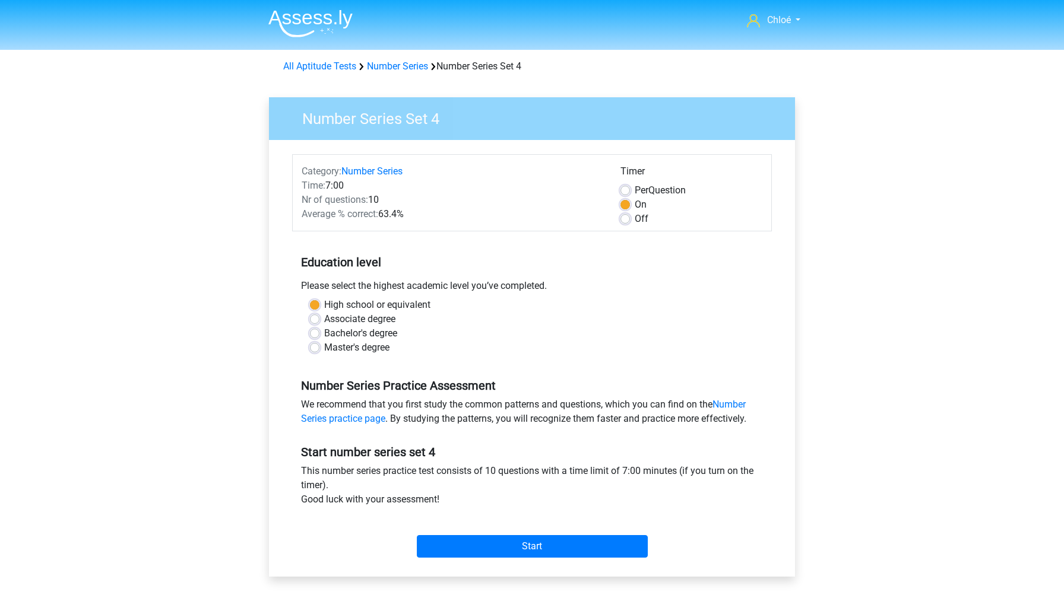
click at [635, 221] on label "Off" at bounding box center [642, 219] width 14 height 14
click at [625, 221] on input "Off" at bounding box center [624, 218] width 9 height 12
radio input "true"
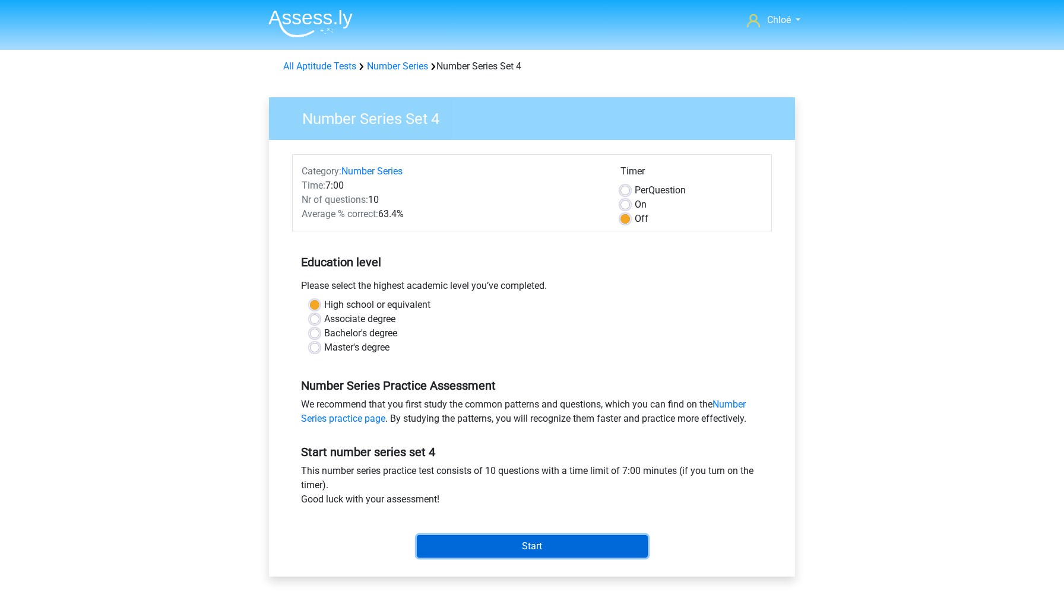
click at [540, 543] on input "Start" at bounding box center [532, 546] width 231 height 23
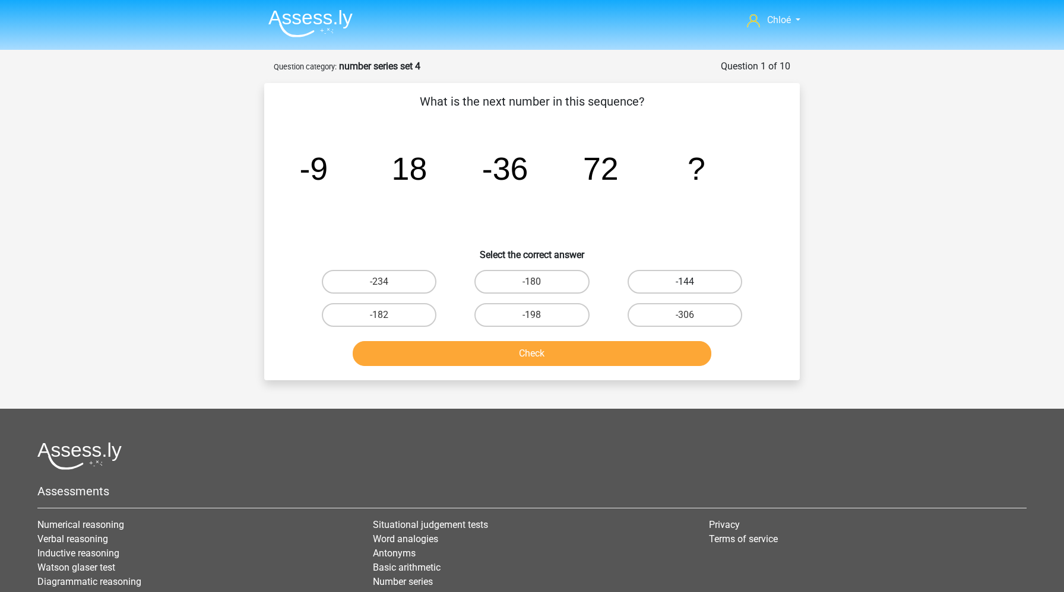
click at [672, 275] on label "-144" at bounding box center [684, 282] width 115 height 24
click at [684, 282] on input "-144" at bounding box center [688, 286] width 8 height 8
radio input "true"
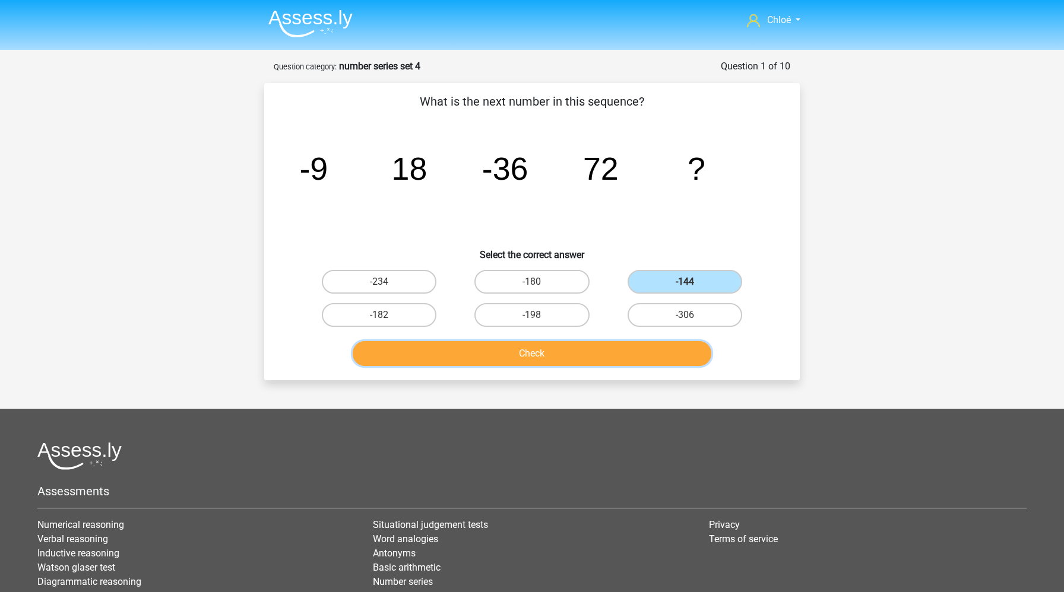
click at [622, 360] on button "Check" at bounding box center [532, 353] width 359 height 25
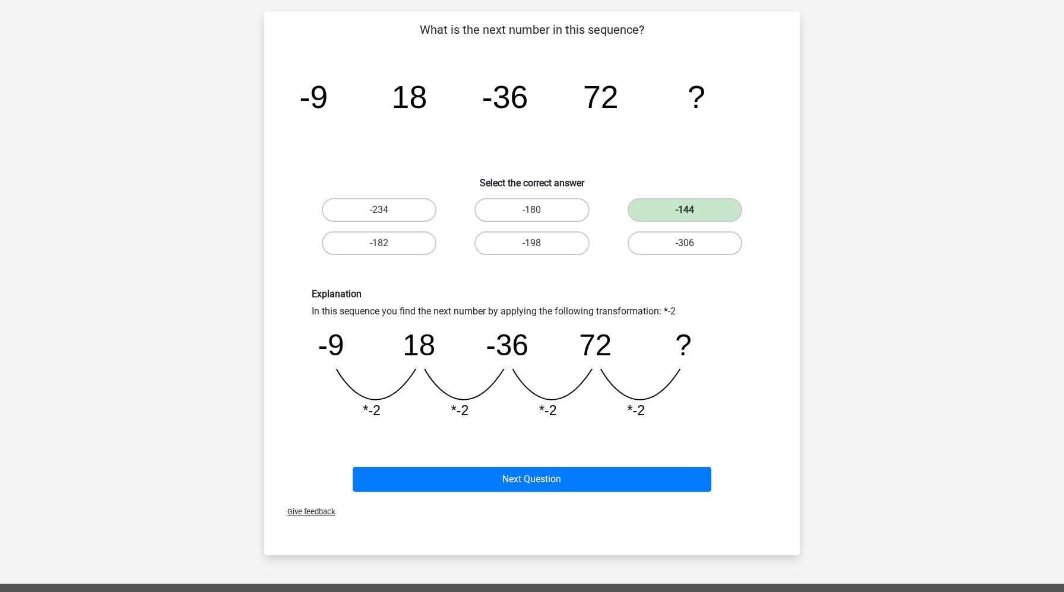
scroll to position [81, 0]
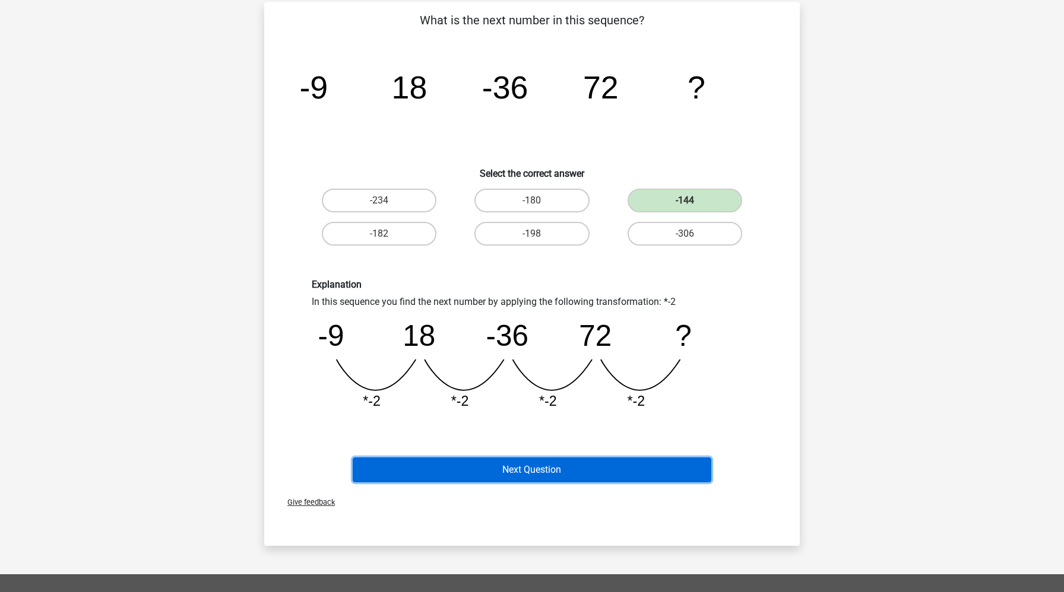
click at [585, 469] on button "Next Question" at bounding box center [532, 470] width 359 height 25
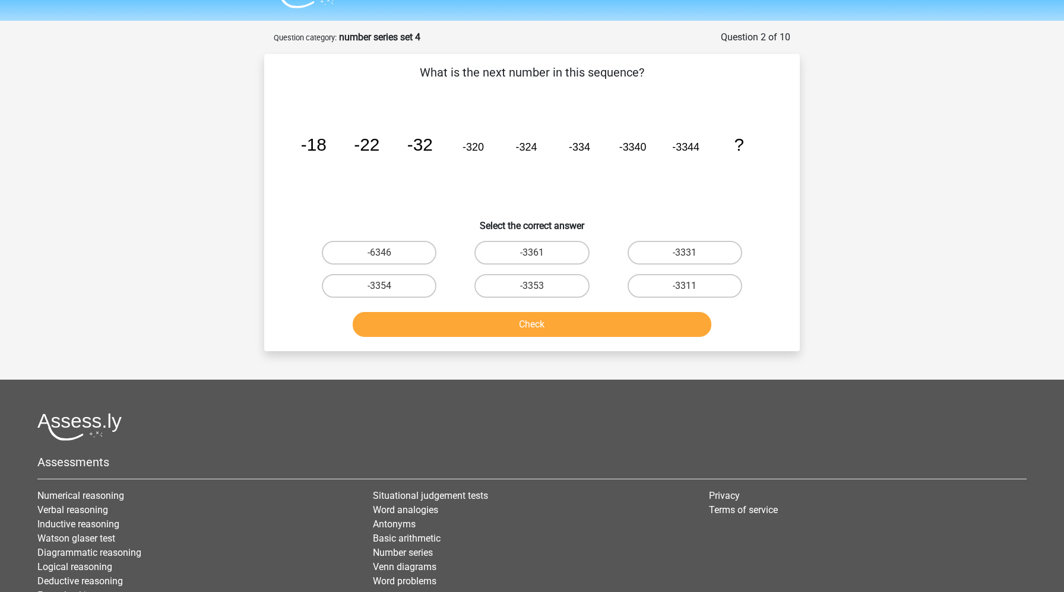
scroll to position [0, 0]
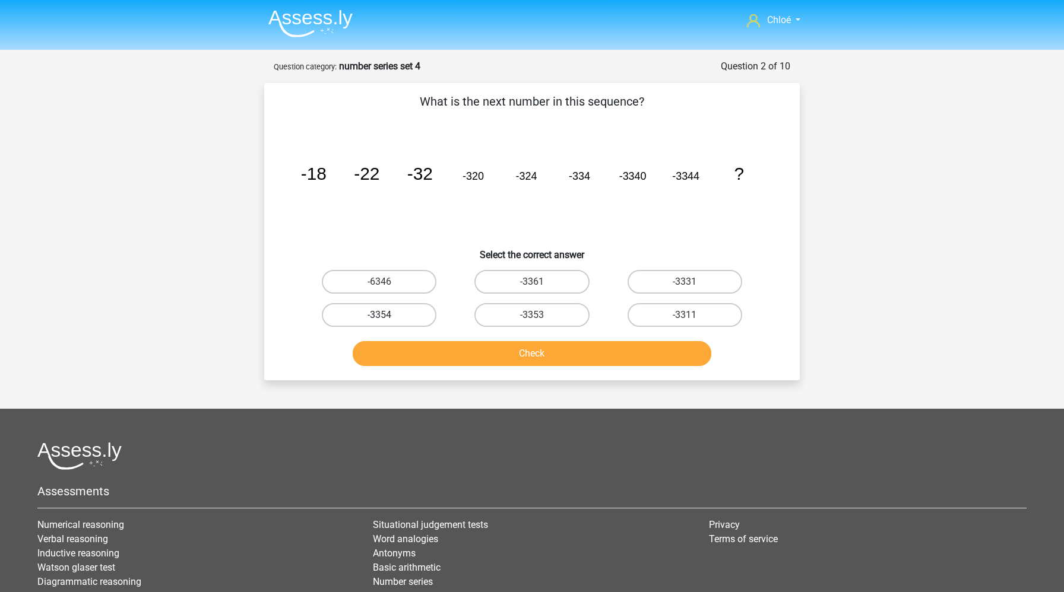
click at [411, 316] on label "-3354" at bounding box center [379, 315] width 115 height 24
click at [387, 316] on input "-3354" at bounding box center [383, 319] width 8 height 8
radio input "true"
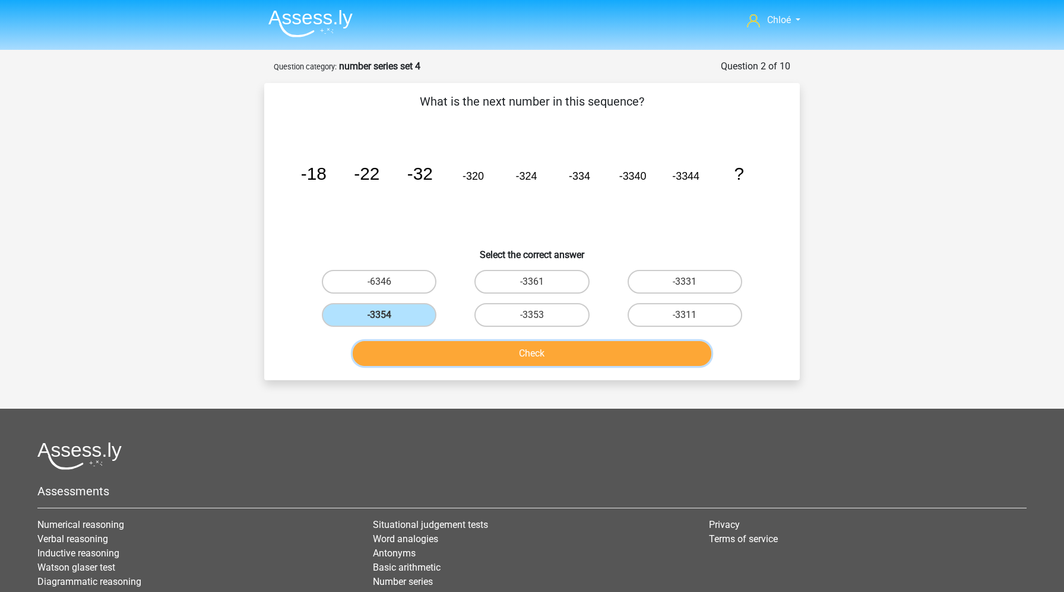
click at [471, 361] on button "Check" at bounding box center [532, 353] width 359 height 25
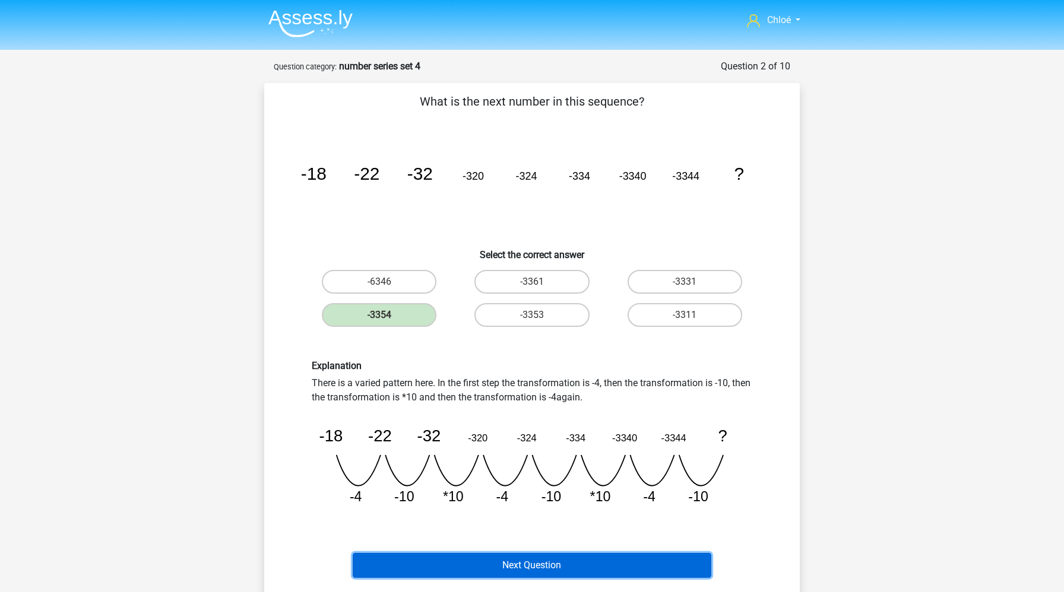
click at [514, 565] on button "Next Question" at bounding box center [532, 565] width 359 height 25
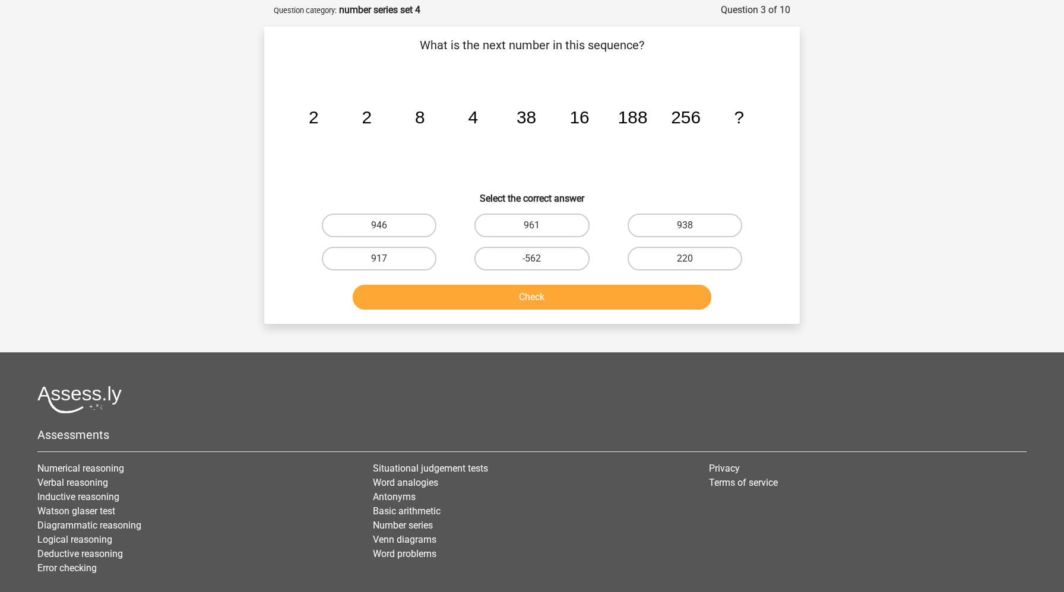
scroll to position [59, 0]
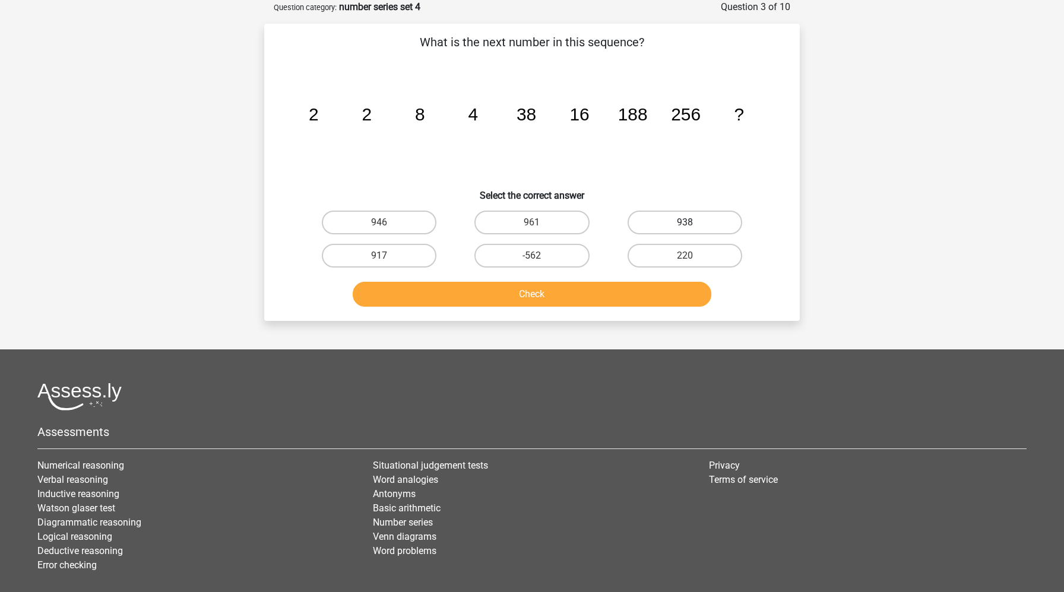
click at [651, 218] on label "938" at bounding box center [684, 223] width 115 height 24
click at [684, 223] on input "938" at bounding box center [688, 227] width 8 height 8
radio input "true"
click at [617, 284] on button "Check" at bounding box center [532, 294] width 359 height 25
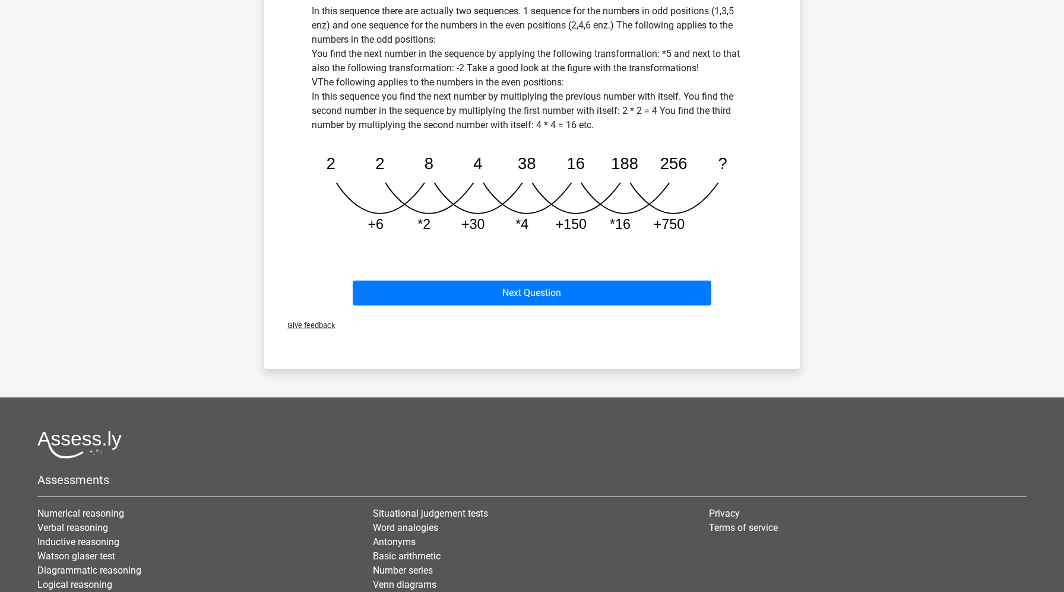
scroll to position [466, 0]
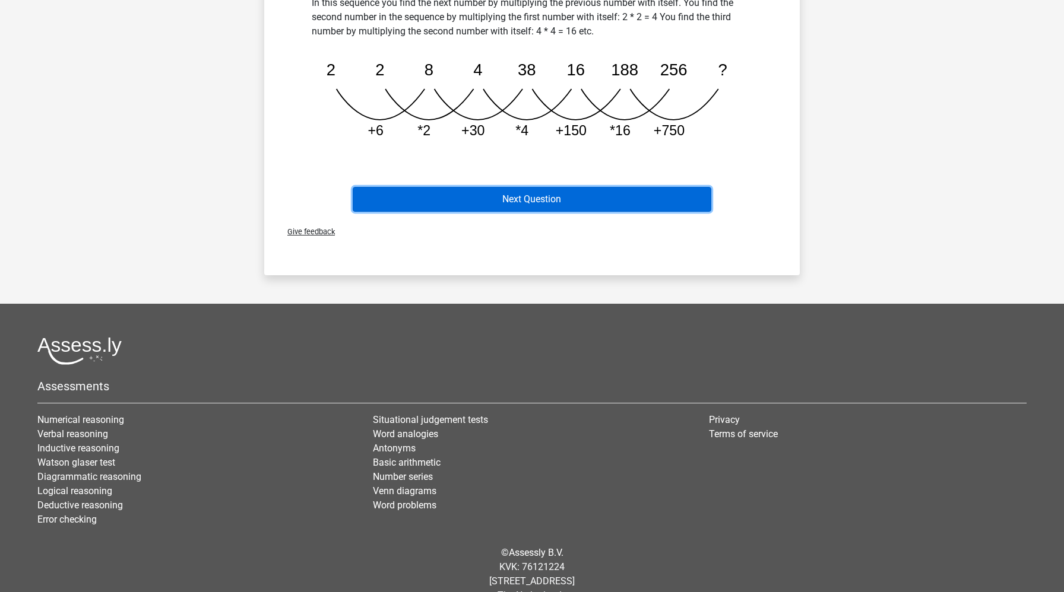
click at [629, 193] on button "Next Question" at bounding box center [532, 199] width 359 height 25
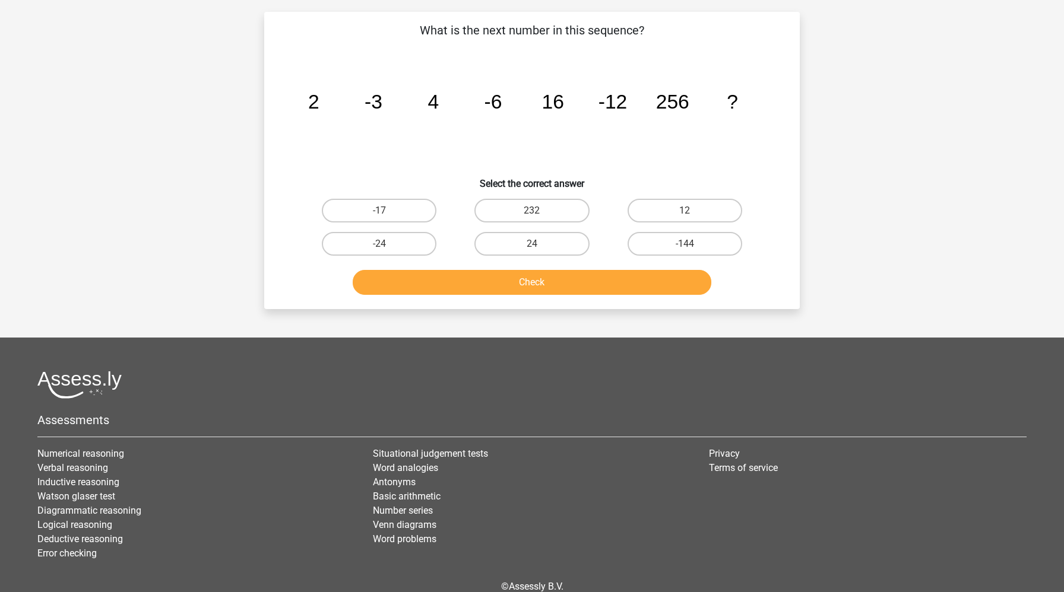
scroll to position [59, 0]
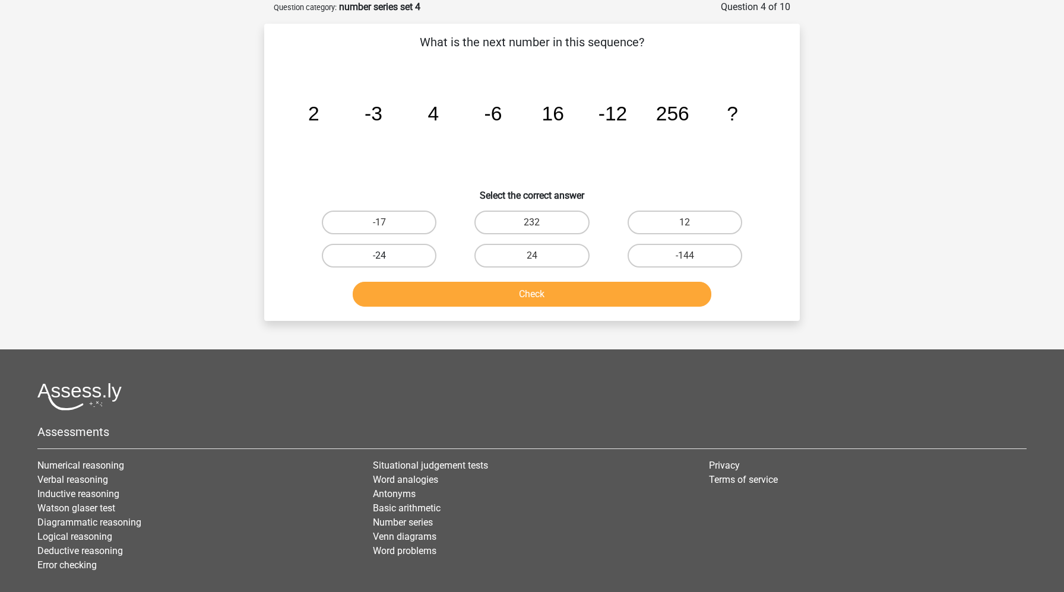
click at [410, 254] on label "-24" at bounding box center [379, 256] width 115 height 24
click at [387, 256] on input "-24" at bounding box center [383, 260] width 8 height 8
radio input "true"
click at [461, 301] on button "Check" at bounding box center [532, 294] width 359 height 25
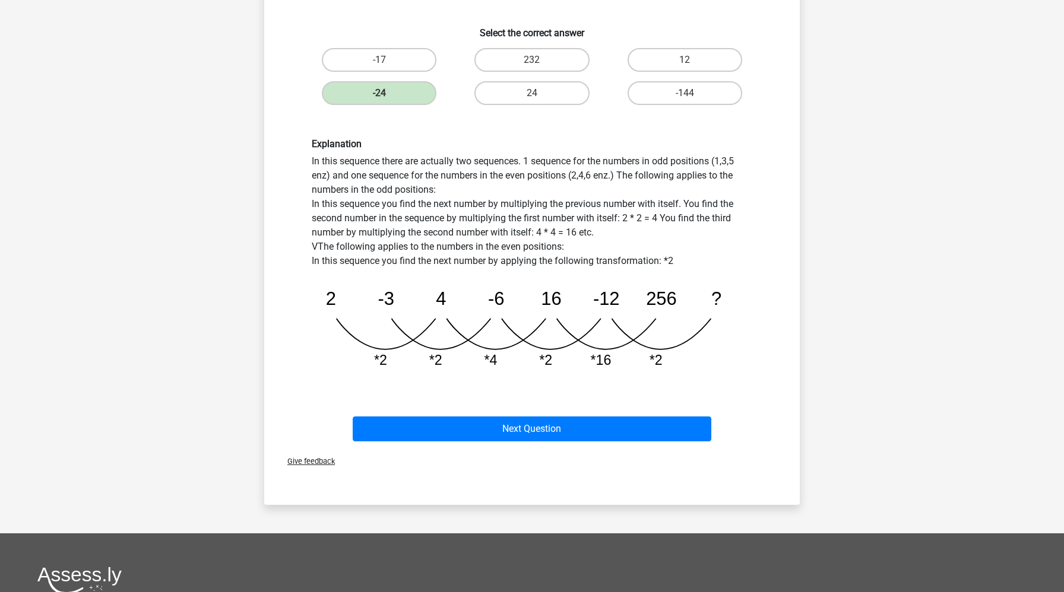
scroll to position [330, 0]
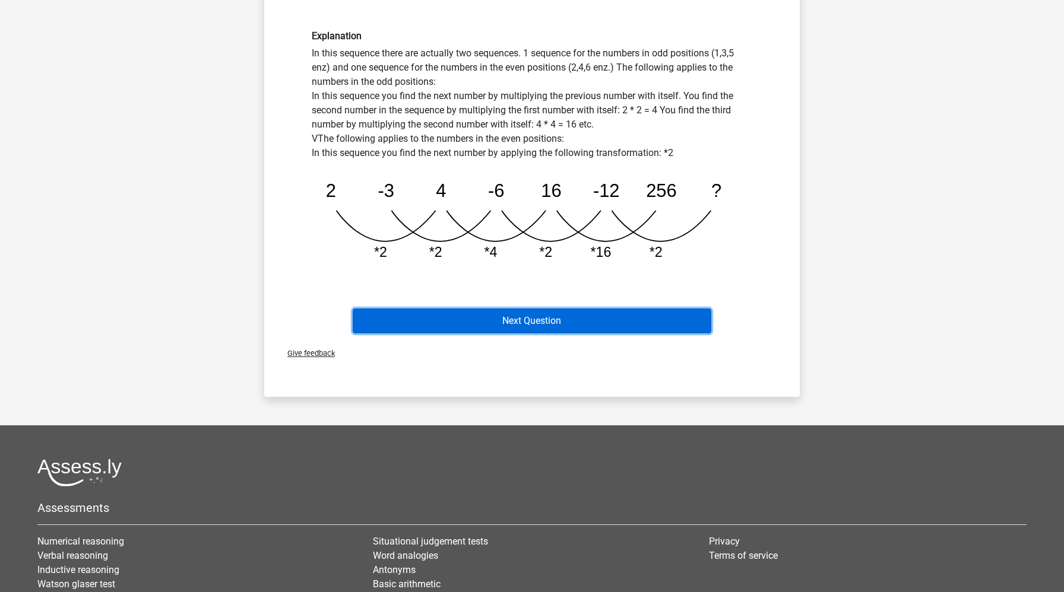
click at [471, 316] on button "Next Question" at bounding box center [532, 321] width 359 height 25
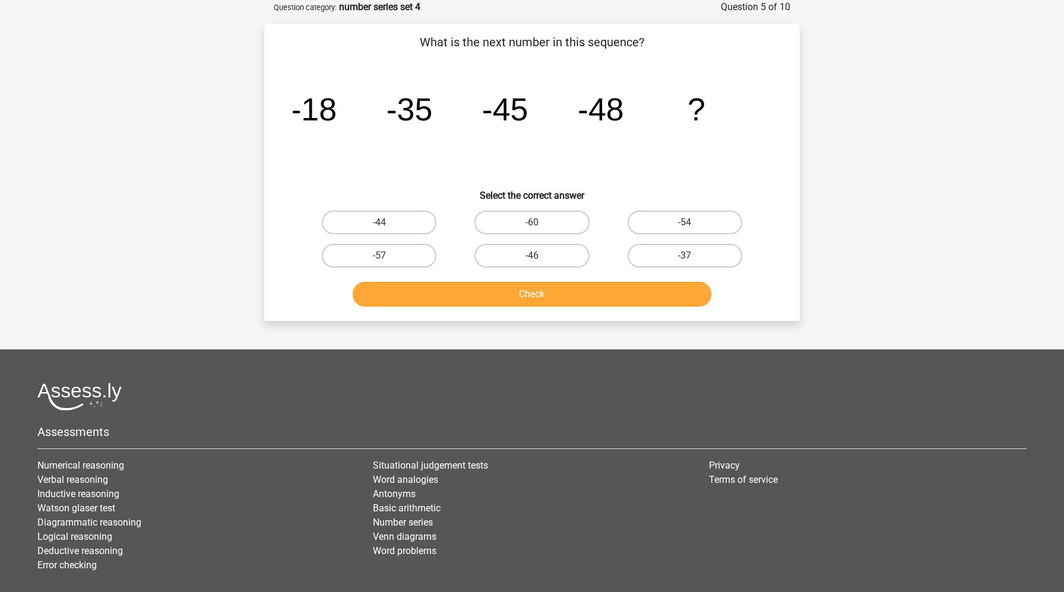
scroll to position [59, 0]
click at [411, 226] on label "-44" at bounding box center [379, 223] width 115 height 24
click at [387, 226] on input "-44" at bounding box center [383, 227] width 8 height 8
radio input "true"
click at [460, 290] on button "Check" at bounding box center [532, 294] width 359 height 25
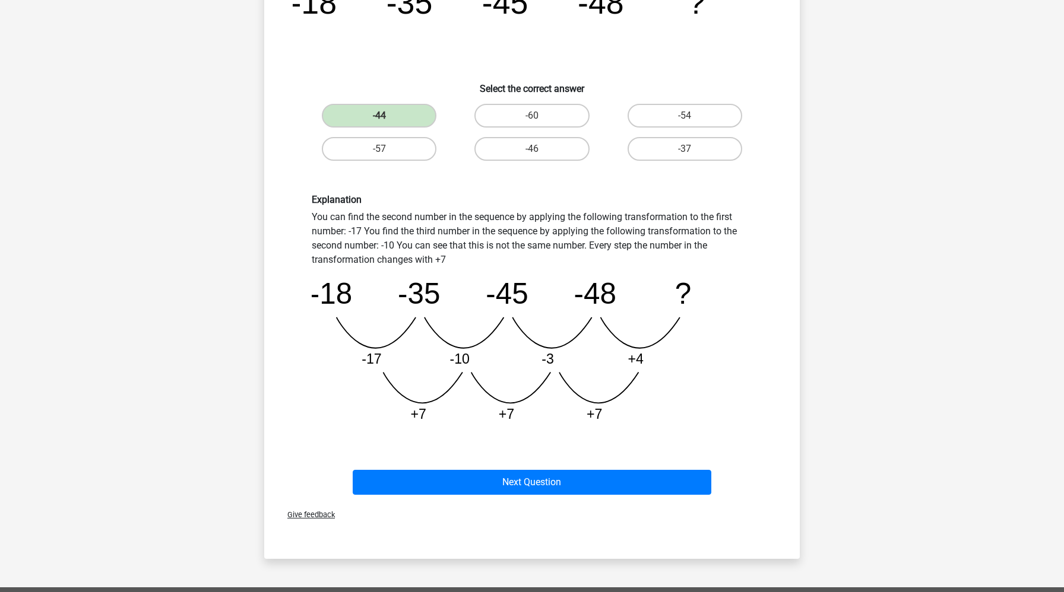
scroll to position [167, 0]
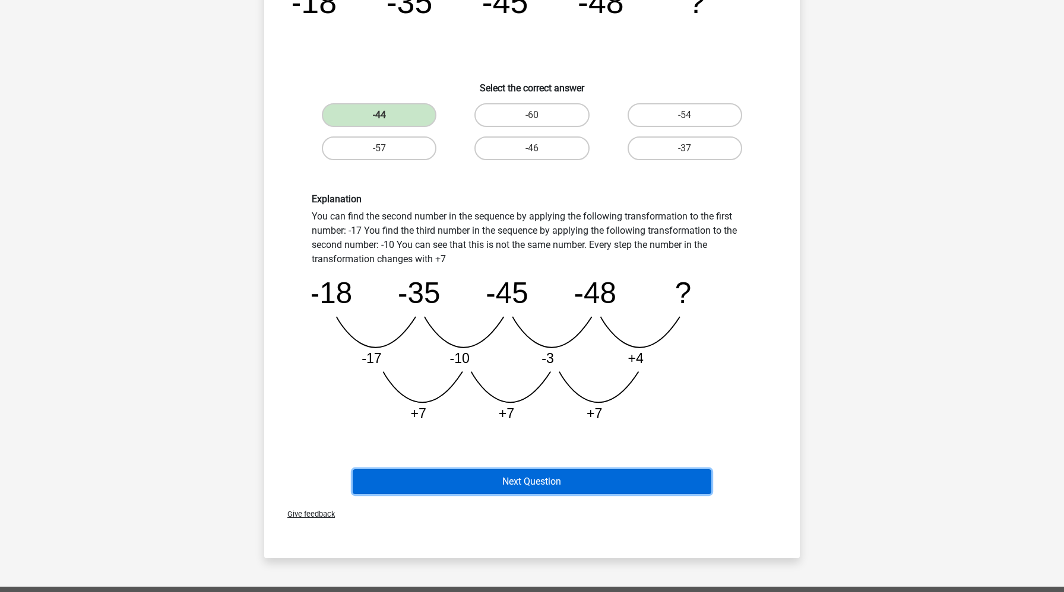
click at [490, 483] on button "Next Question" at bounding box center [532, 482] width 359 height 25
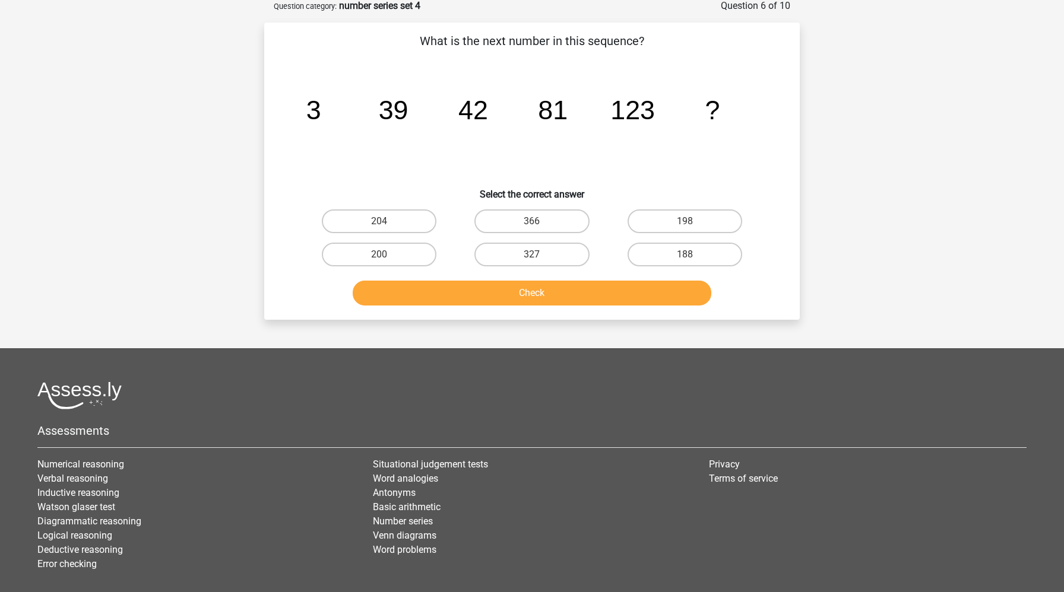
scroll to position [59, 0]
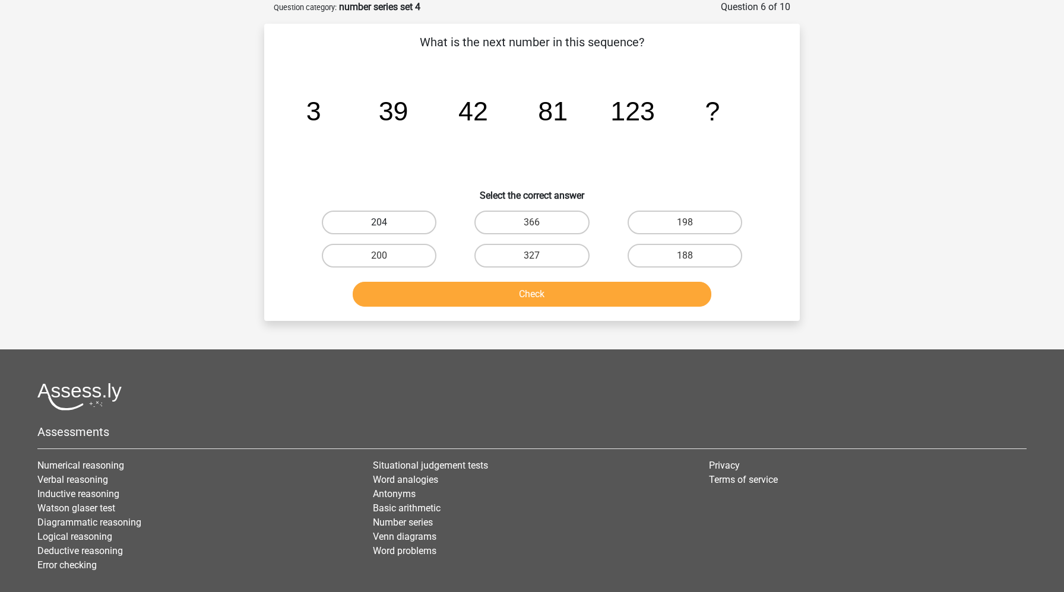
click at [408, 216] on label "204" at bounding box center [379, 223] width 115 height 24
click at [387, 223] on input "204" at bounding box center [383, 227] width 8 height 8
radio input "true"
click at [434, 300] on button "Check" at bounding box center [532, 294] width 359 height 25
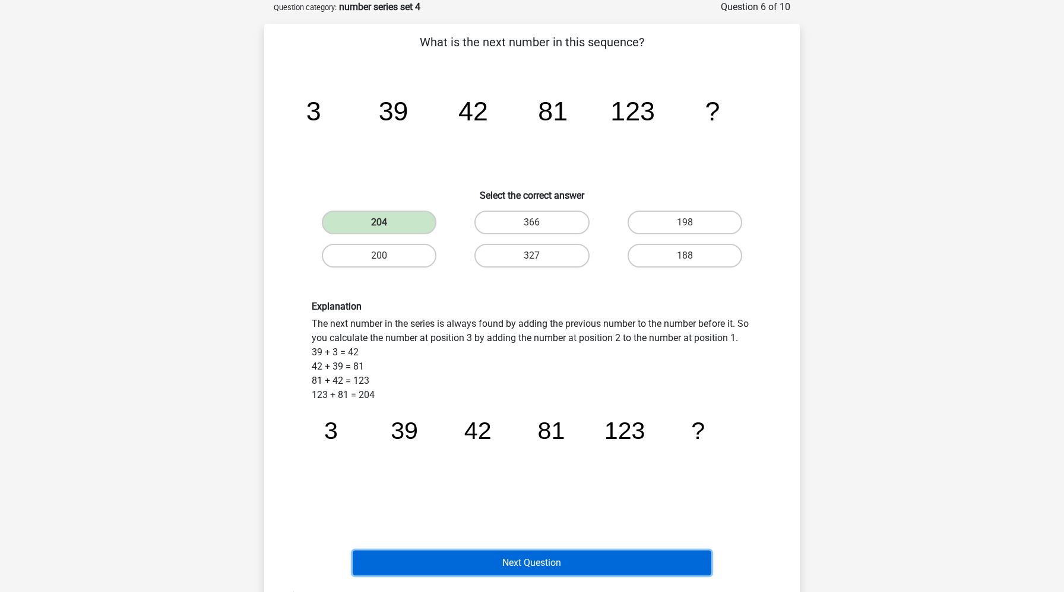
click at [477, 569] on button "Next Question" at bounding box center [532, 563] width 359 height 25
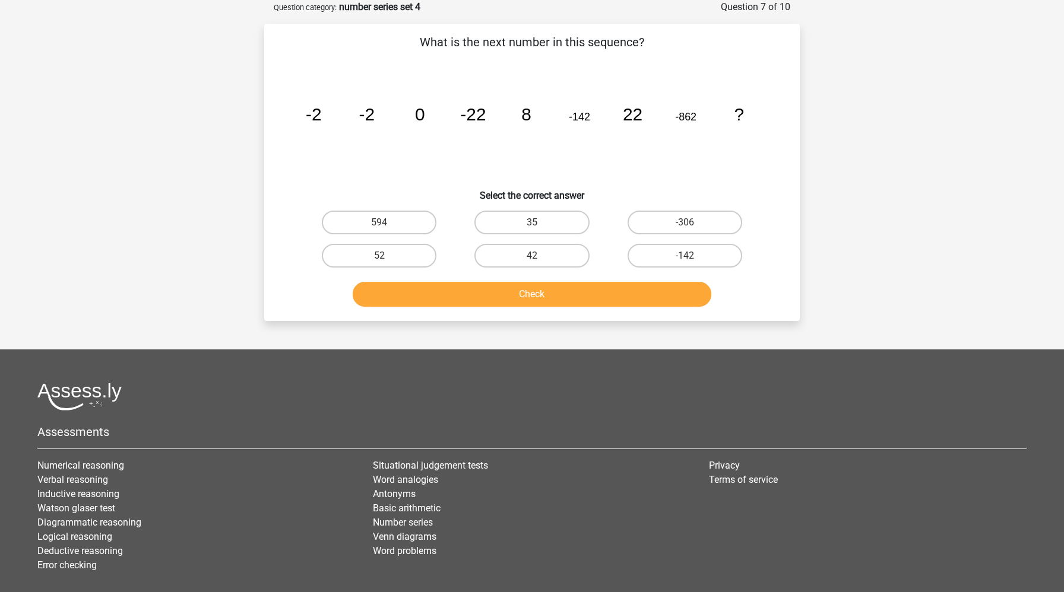
click at [534, 259] on input "42" at bounding box center [536, 260] width 8 height 8
radio input "true"
click at [528, 304] on button "Check" at bounding box center [532, 294] width 359 height 25
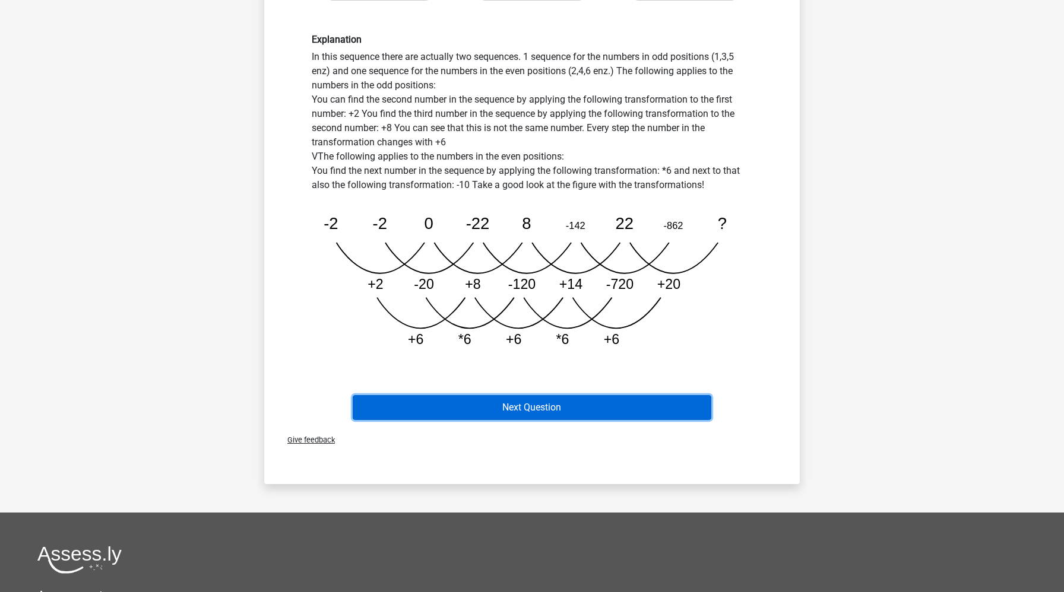
click at [472, 413] on button "Next Question" at bounding box center [532, 407] width 359 height 25
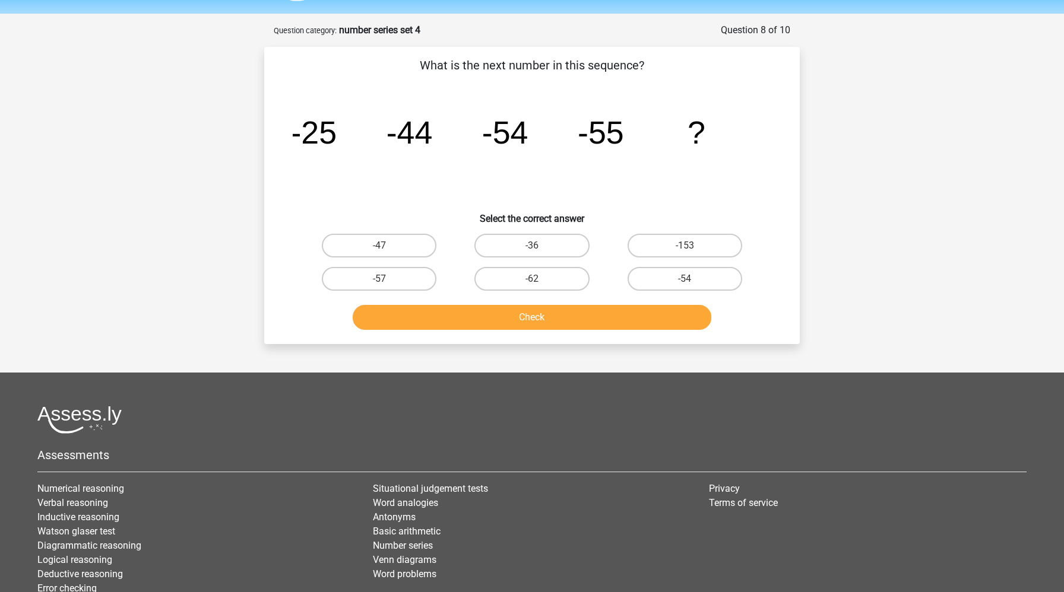
scroll to position [36, 0]
click at [415, 250] on label "-47" at bounding box center [379, 246] width 115 height 24
click at [387, 250] on input "-47" at bounding box center [383, 250] width 8 height 8
radio input "true"
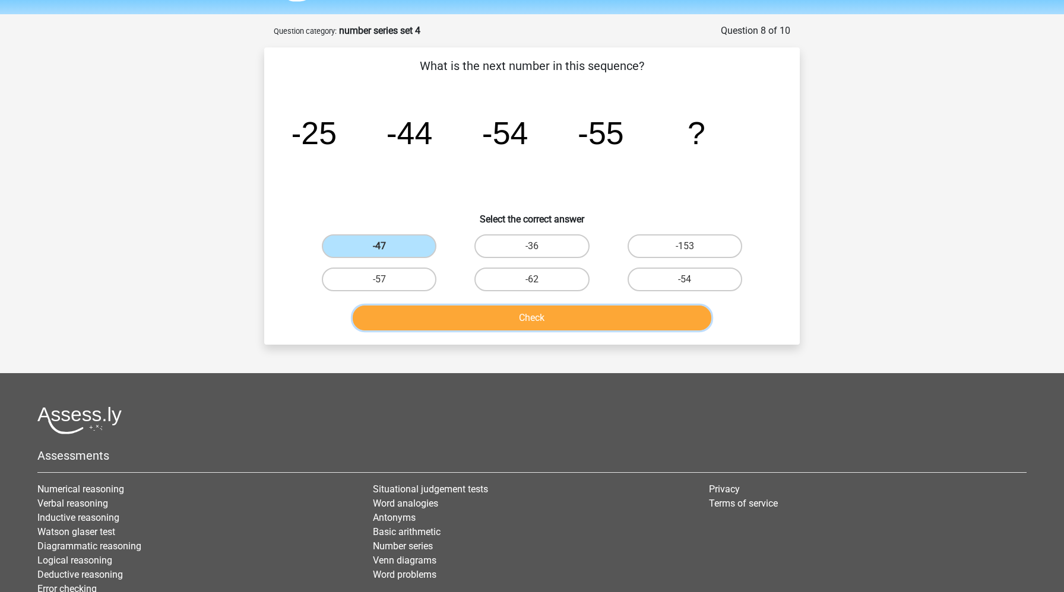
click at [436, 319] on button "Check" at bounding box center [532, 318] width 359 height 25
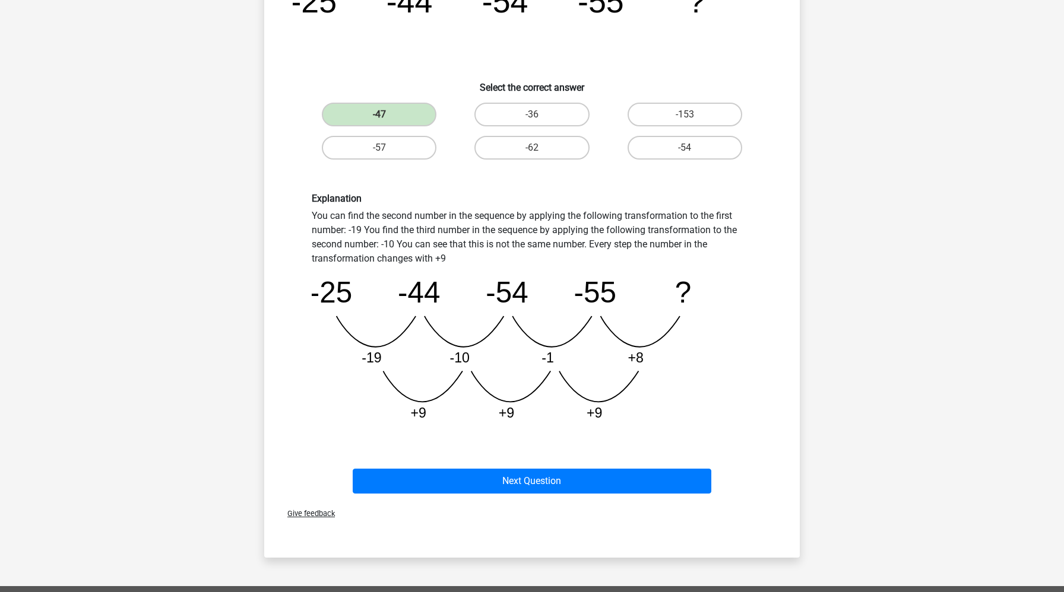
scroll to position [218, 0]
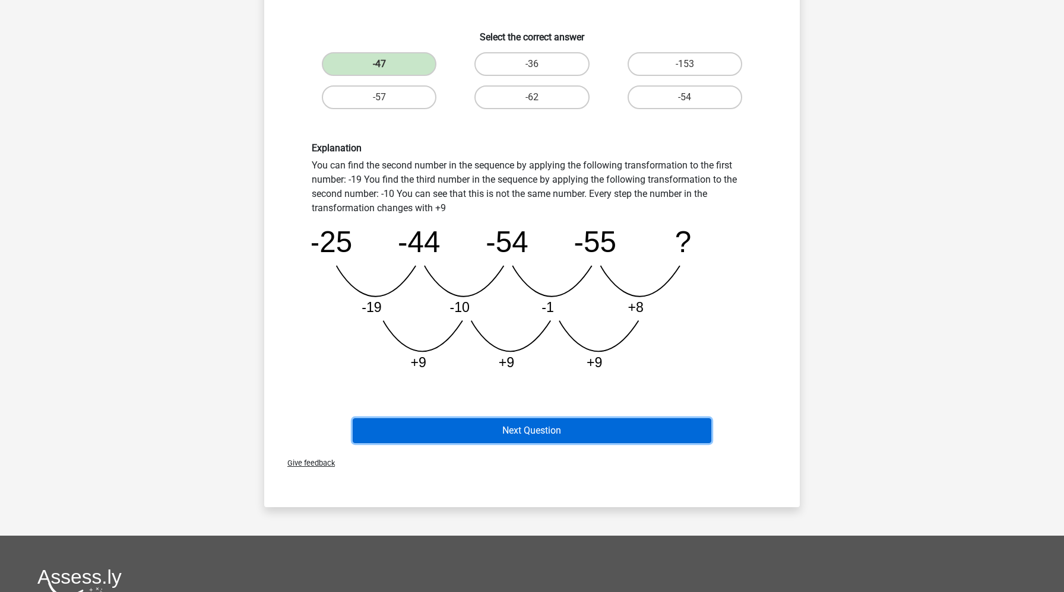
click at [449, 438] on button "Next Question" at bounding box center [532, 430] width 359 height 25
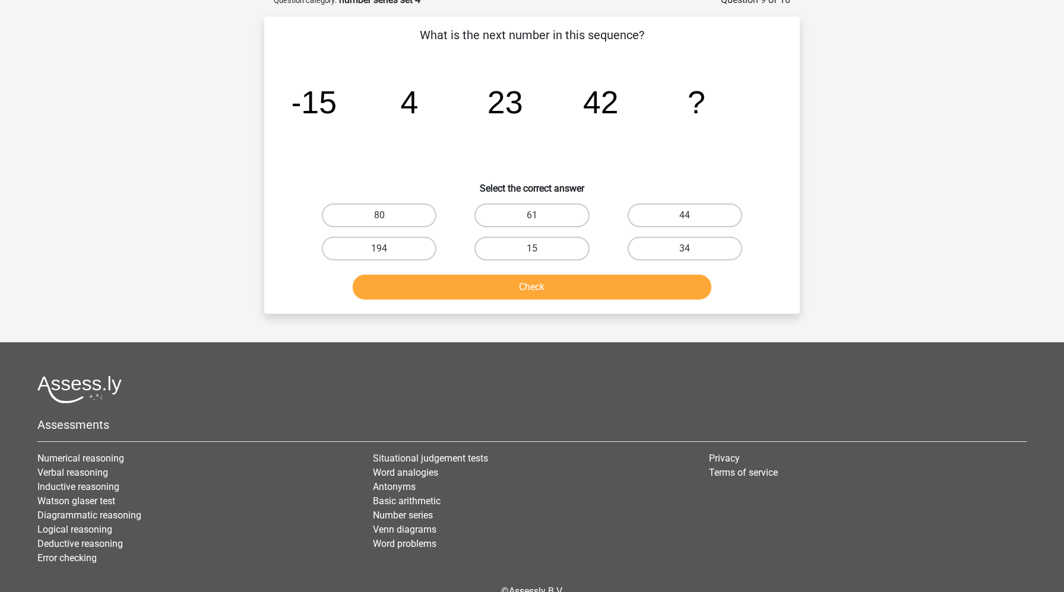
scroll to position [59, 0]
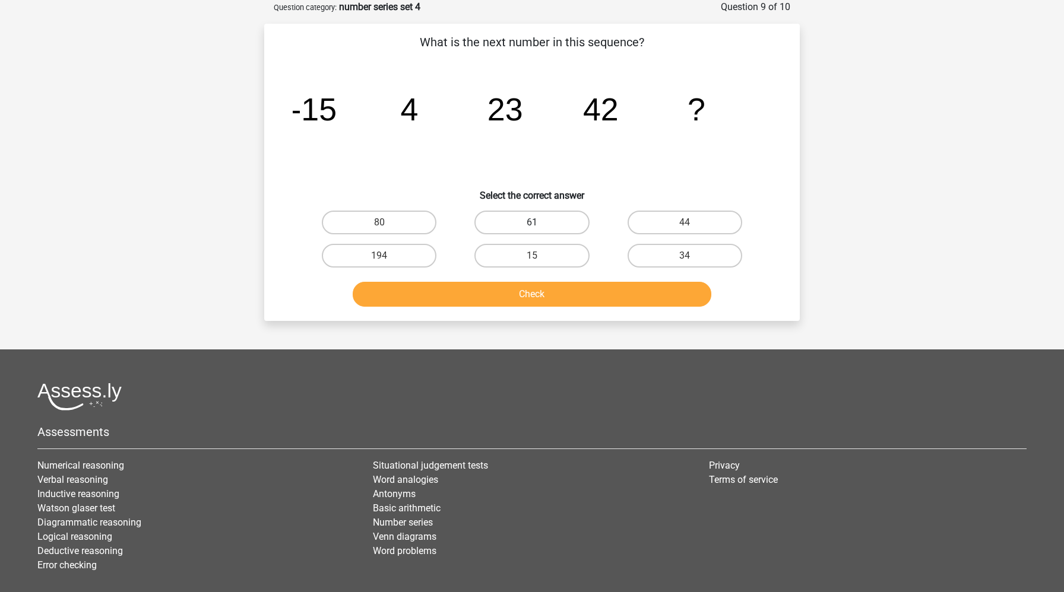
click at [532, 220] on label "61" at bounding box center [531, 223] width 115 height 24
click at [532, 223] on input "61" at bounding box center [536, 227] width 8 height 8
radio input "true"
click at [538, 294] on button "Check" at bounding box center [532, 294] width 359 height 25
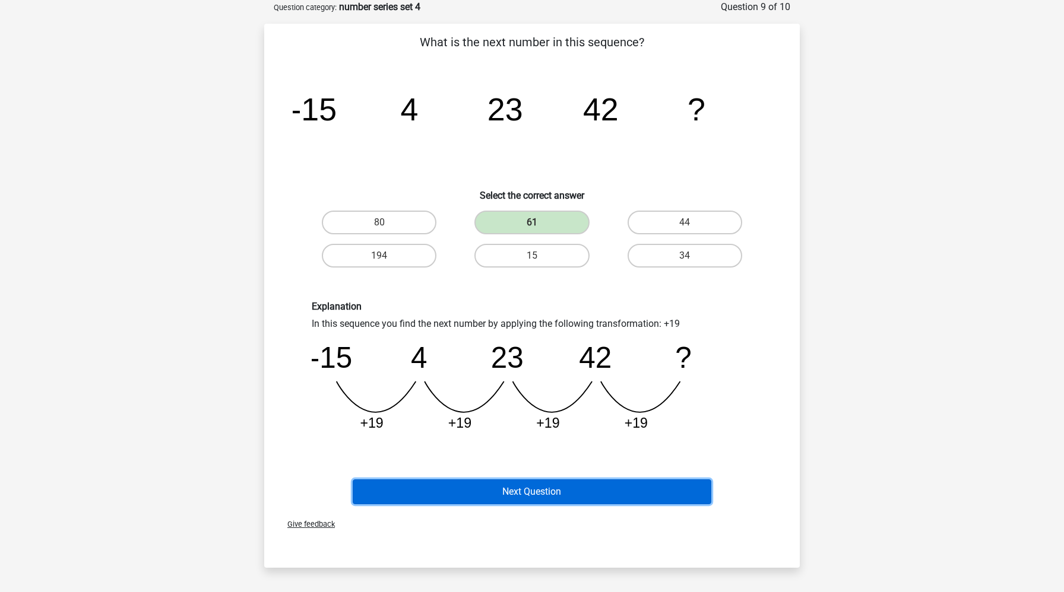
click at [532, 490] on button "Next Question" at bounding box center [532, 492] width 359 height 25
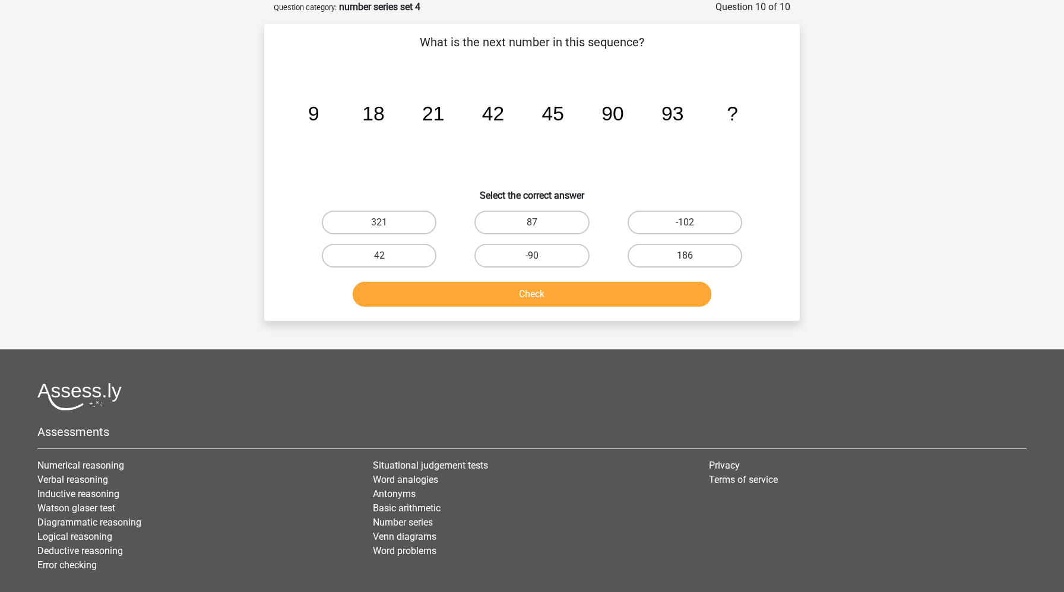
click at [654, 260] on label "186" at bounding box center [684, 256] width 115 height 24
click at [684, 260] on input "186" at bounding box center [688, 260] width 8 height 8
radio input "true"
click at [637, 299] on button "Check" at bounding box center [532, 294] width 359 height 25
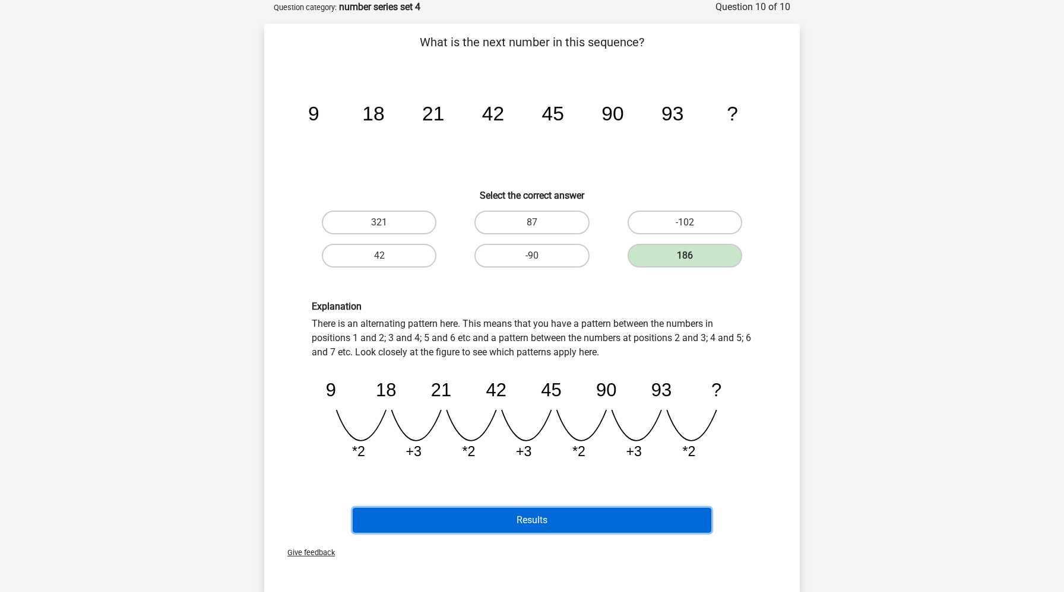
click at [602, 519] on button "Results" at bounding box center [532, 520] width 359 height 25
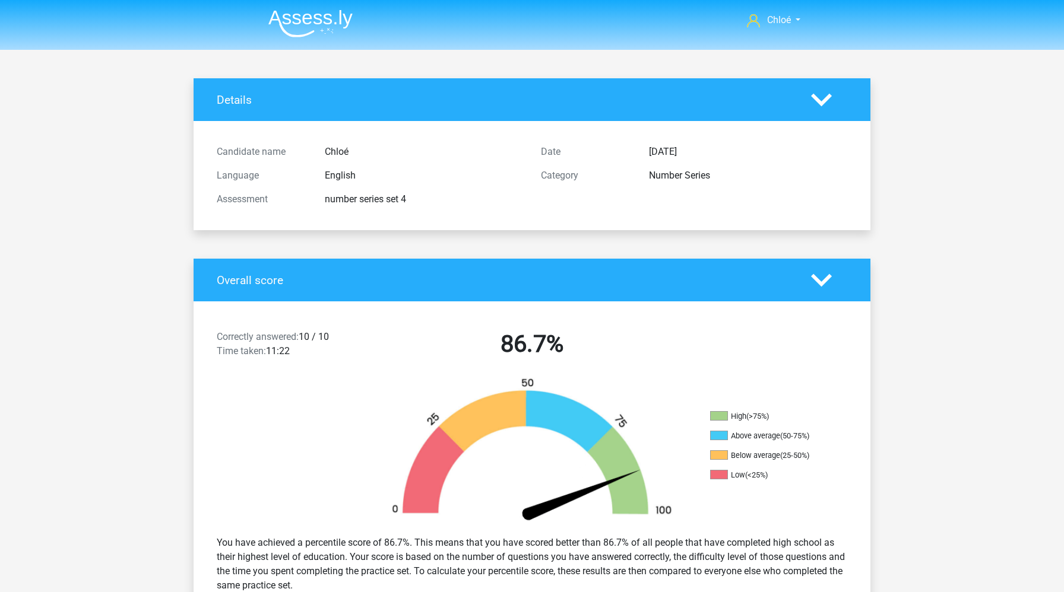
click at [334, 19] on img at bounding box center [310, 23] width 84 height 28
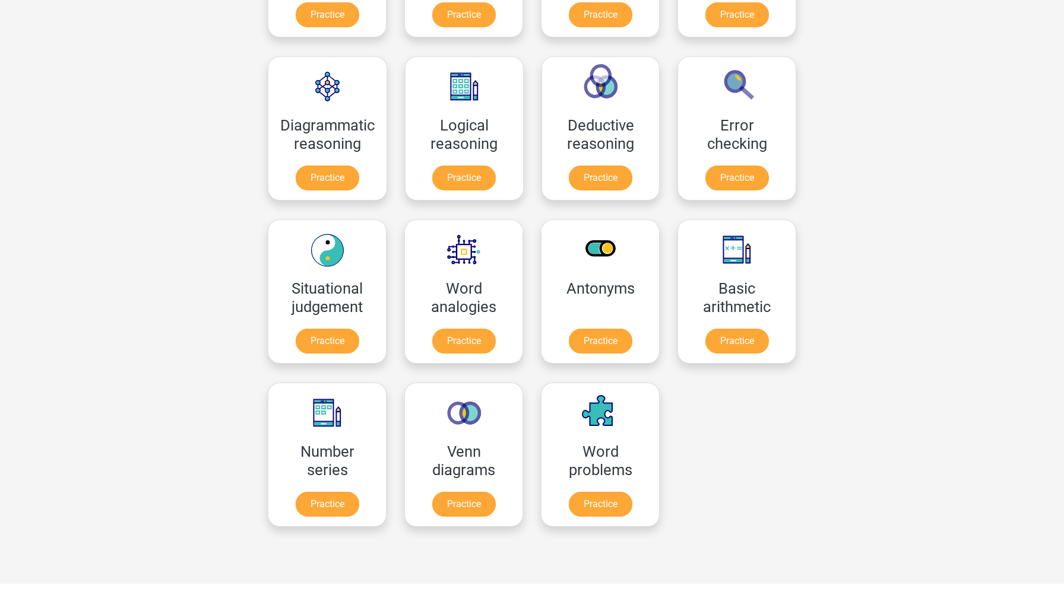
scroll to position [413, 0]
